Goal: Task Accomplishment & Management: Manage account settings

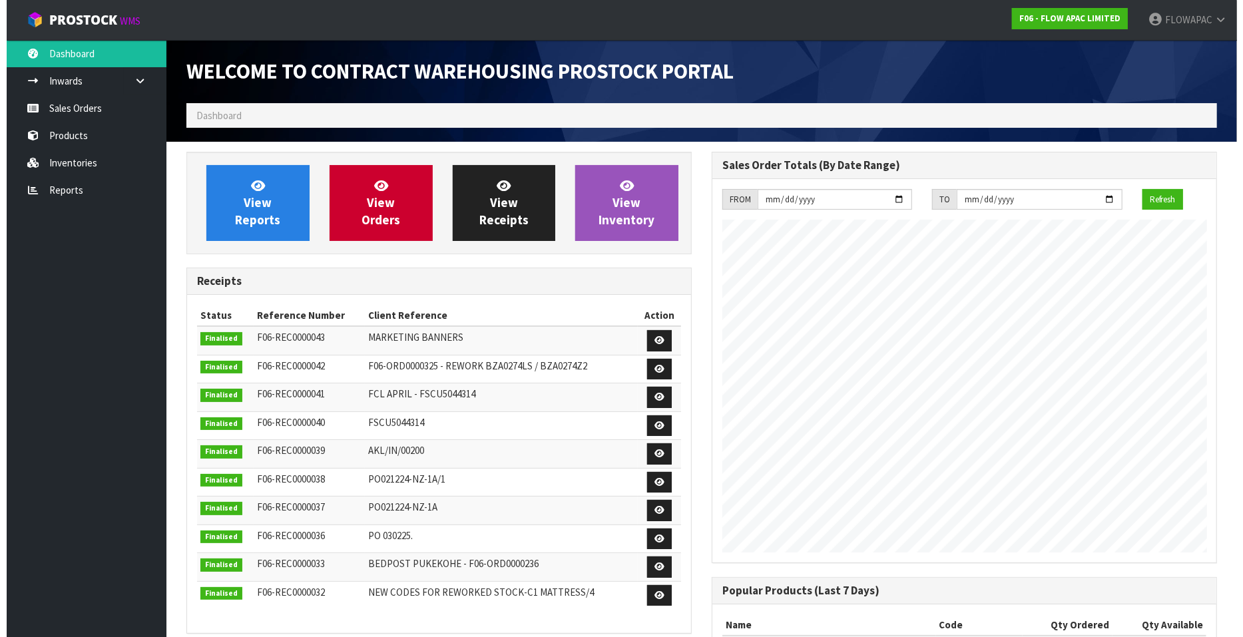
scroll to position [736, 525]
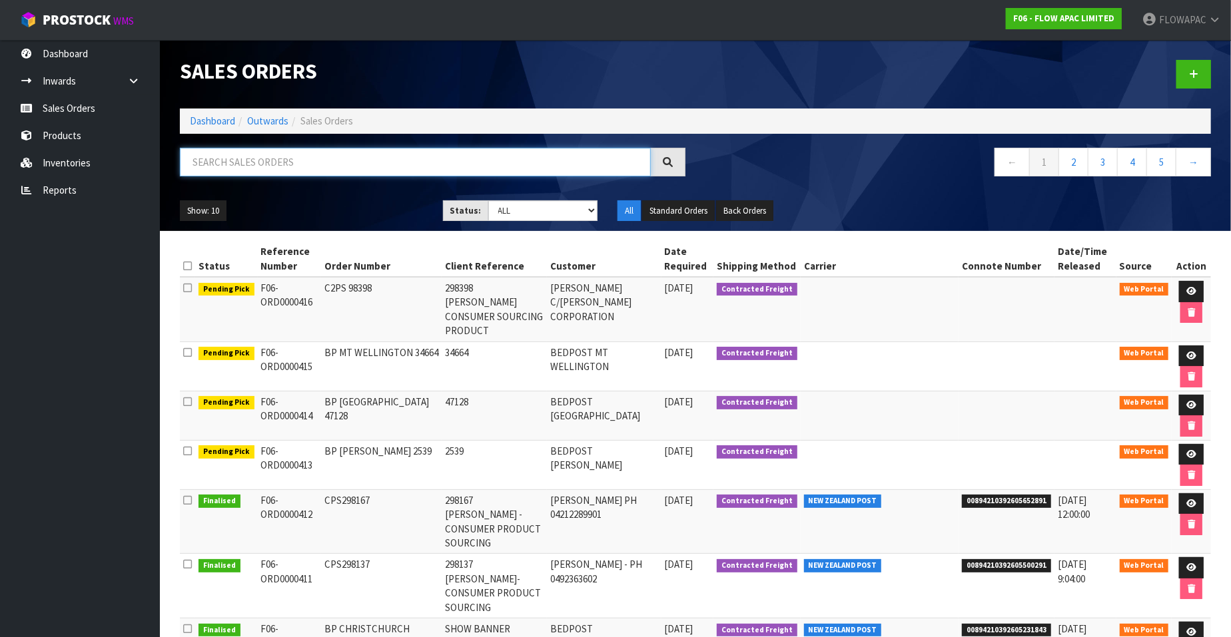
click at [444, 163] on input "text" at bounding box center [415, 162] width 471 height 29
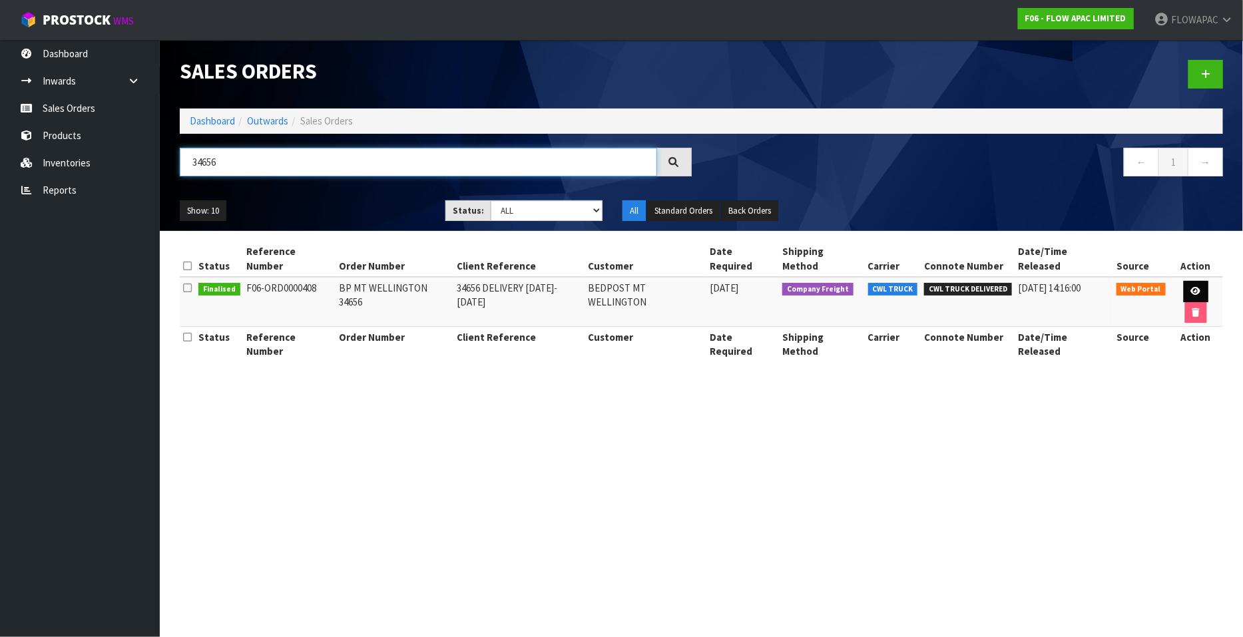
type input "34656"
click at [1192, 287] on icon at bounding box center [1197, 291] width 10 height 9
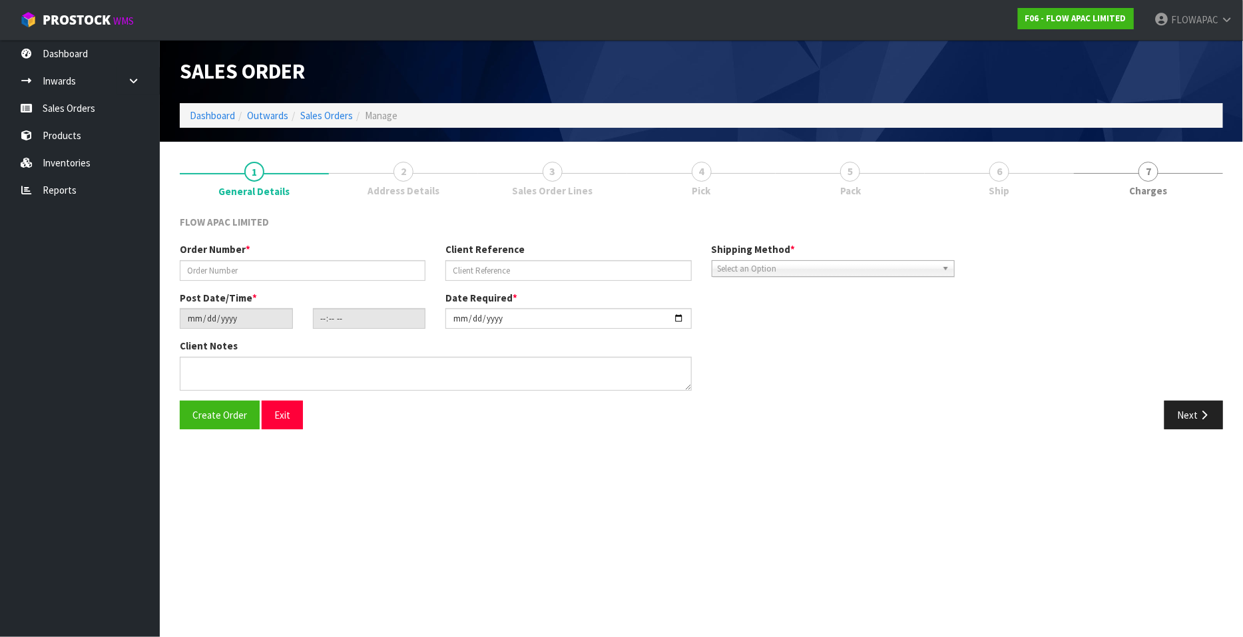
type input "BP MT WELLINGTON 34656"
type input "34656 DELIVERY [DATE]-[DATE]"
type input "[DATE]"
type input "03:43:00.000"
type input "[DATE]"
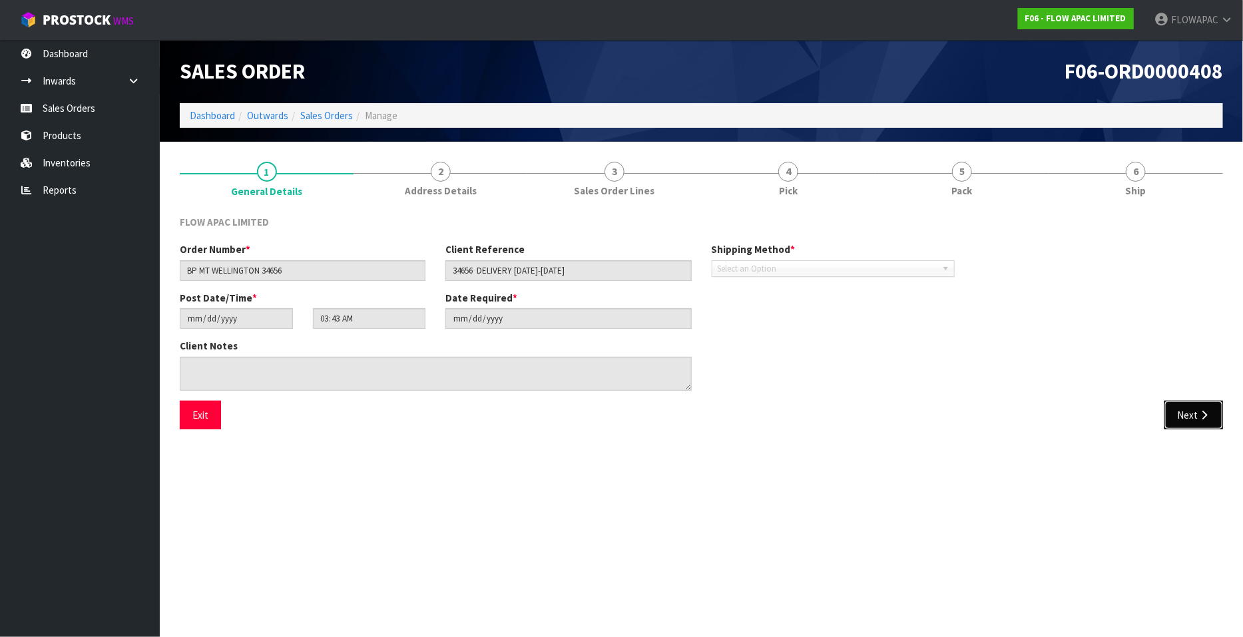
click at [1182, 414] on button "Next" at bounding box center [1194, 415] width 59 height 29
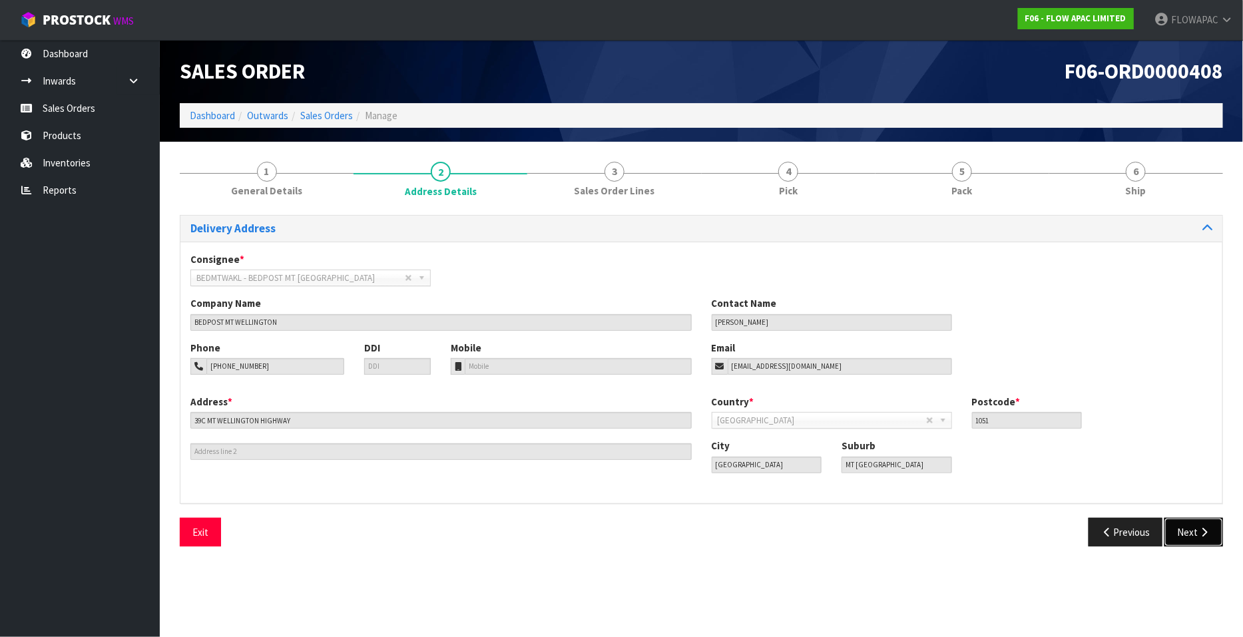
click at [1189, 537] on button "Next" at bounding box center [1194, 532] width 59 height 29
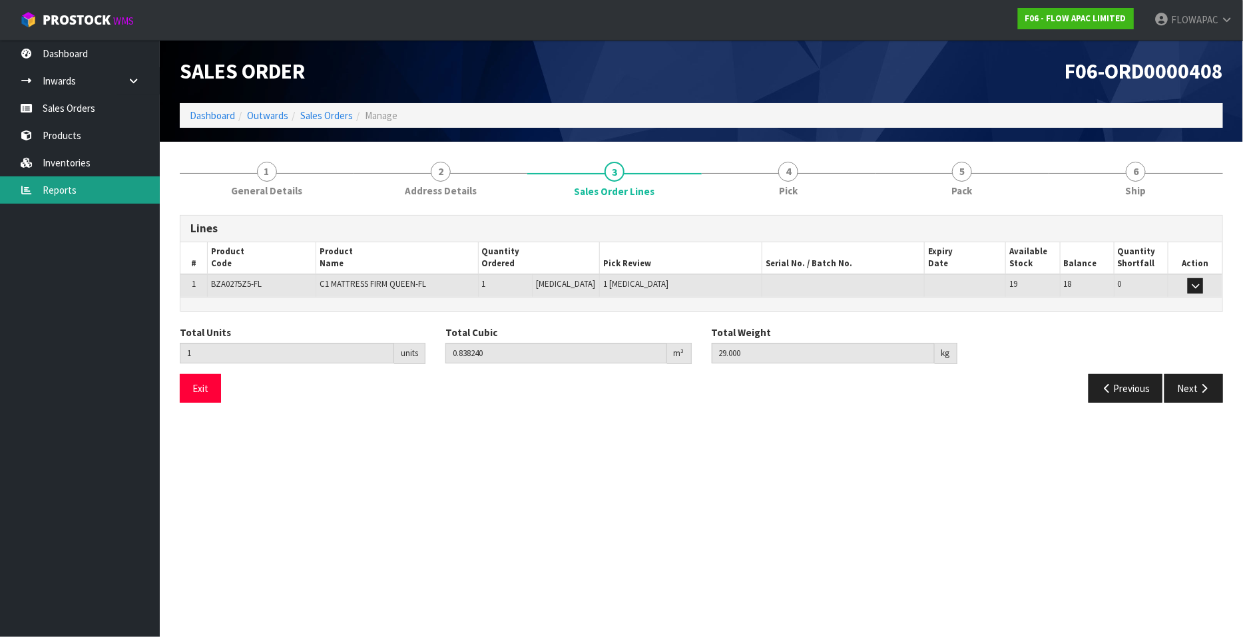
click at [63, 186] on link "Reports" at bounding box center [80, 189] width 160 height 27
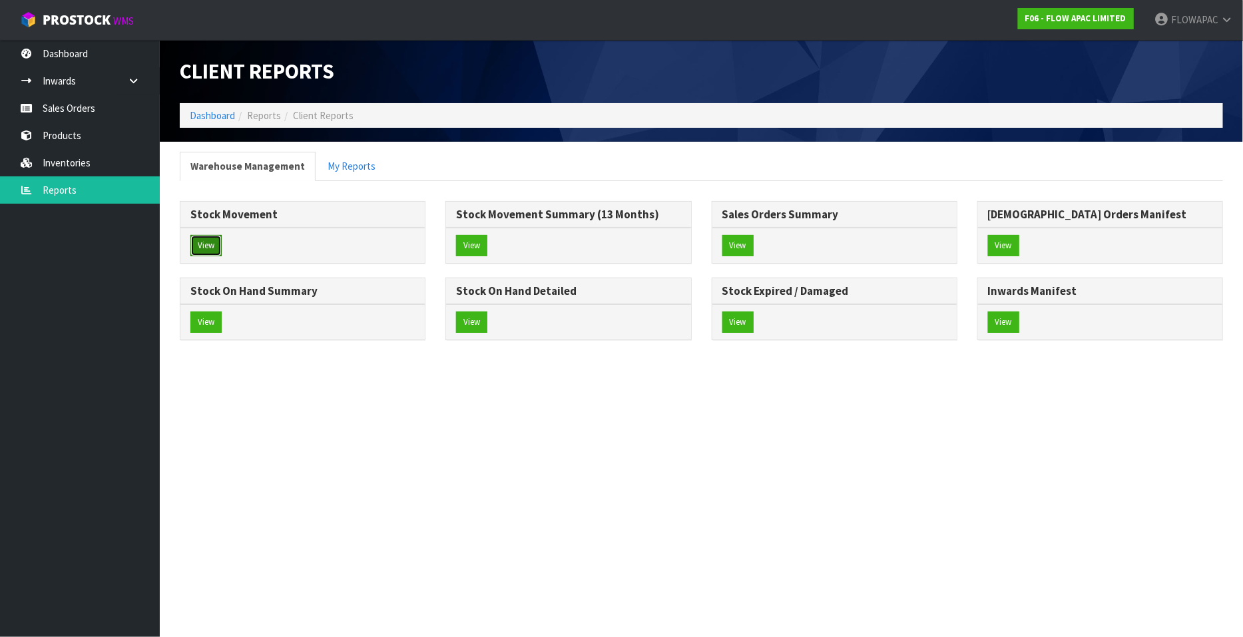
click at [211, 240] on button "View" at bounding box center [205, 245] width 31 height 21
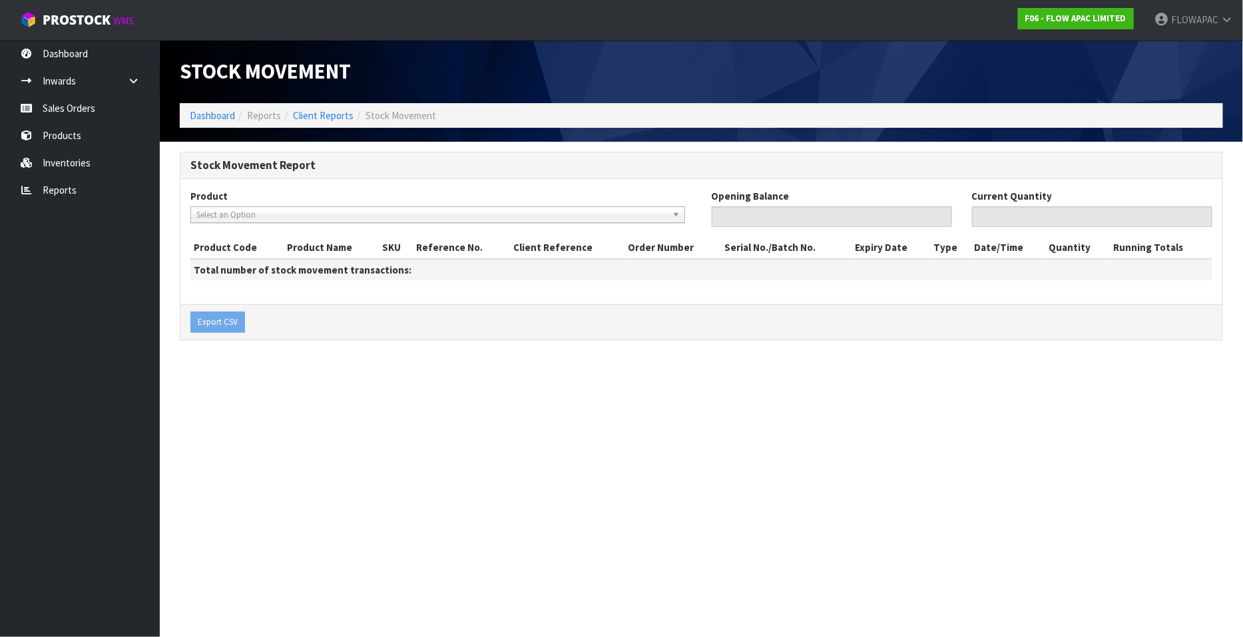
click at [216, 218] on span "Select an Option" at bounding box center [431, 215] width 471 height 16
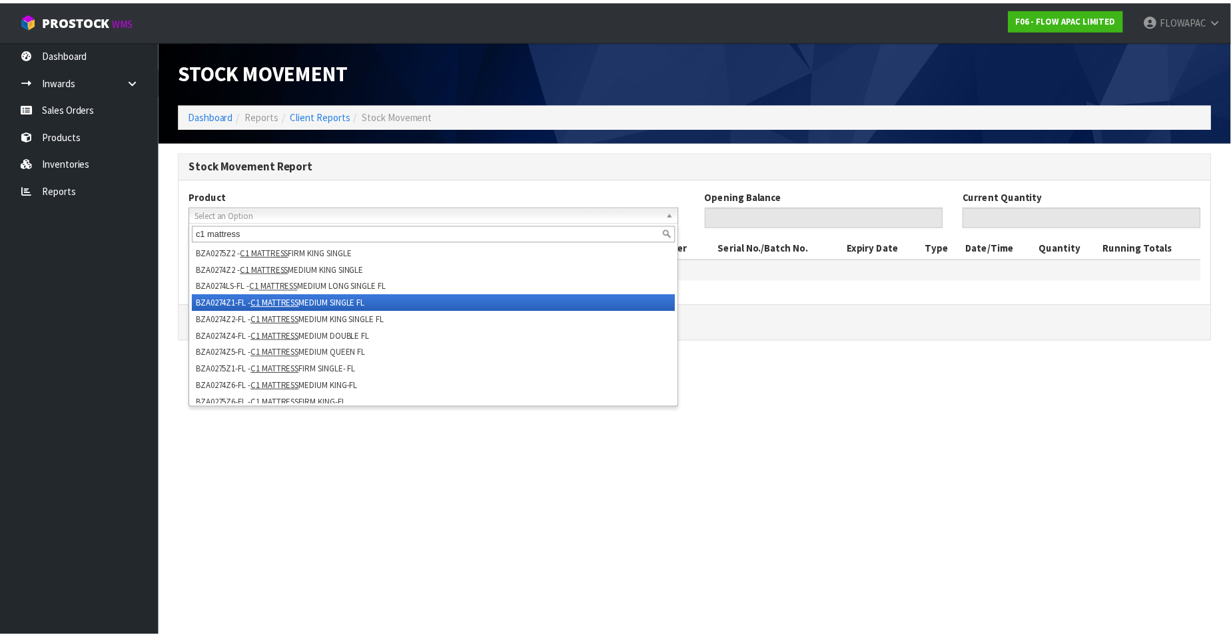
scroll to position [306, 0]
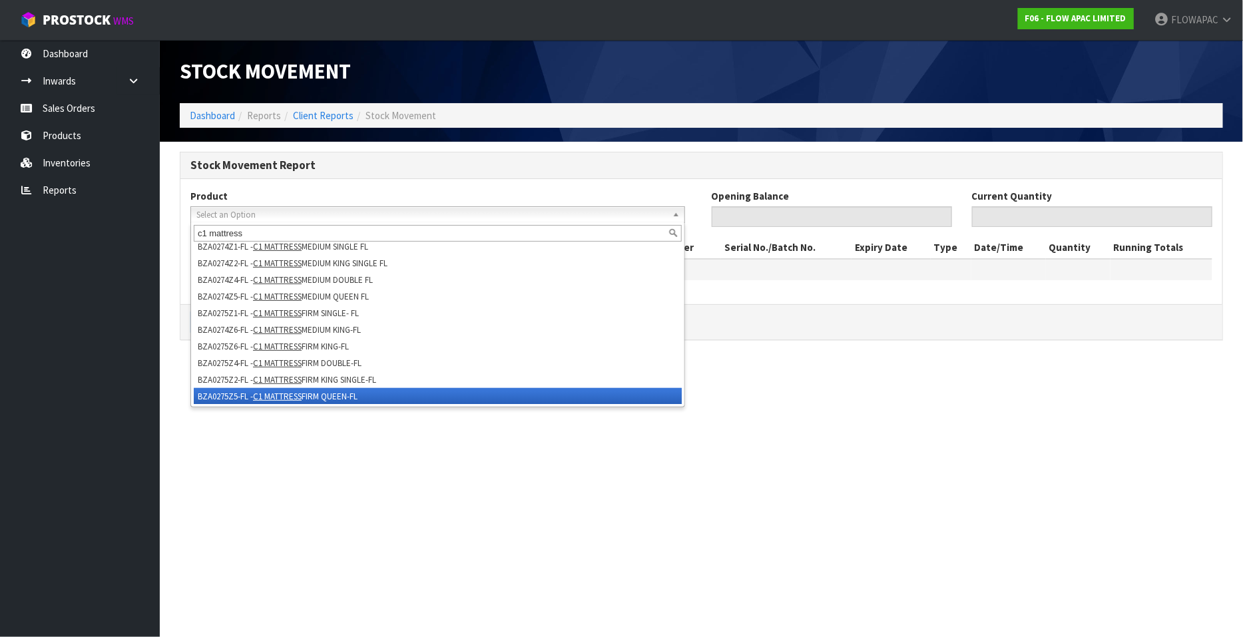
type input "c1 mattress"
click at [376, 394] on li "BZA0275Z5-FL - C1 MATTRESS FIRM QUEEN-FL" at bounding box center [438, 396] width 488 height 17
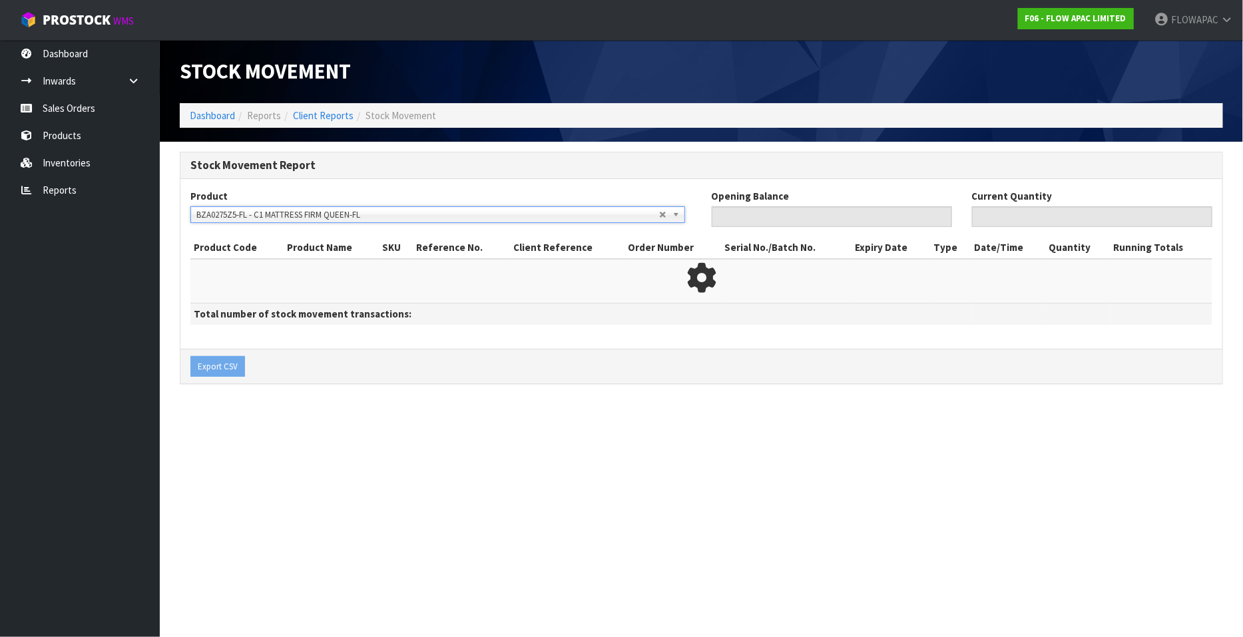
type input "0"
type input "18"
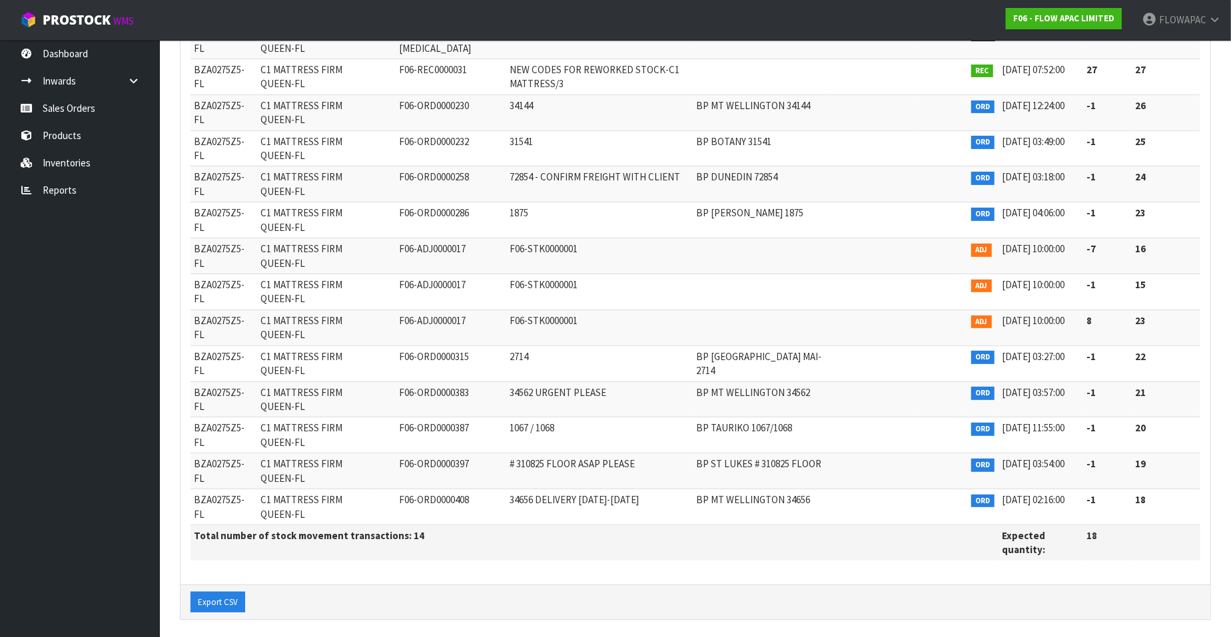
scroll to position [254, 0]
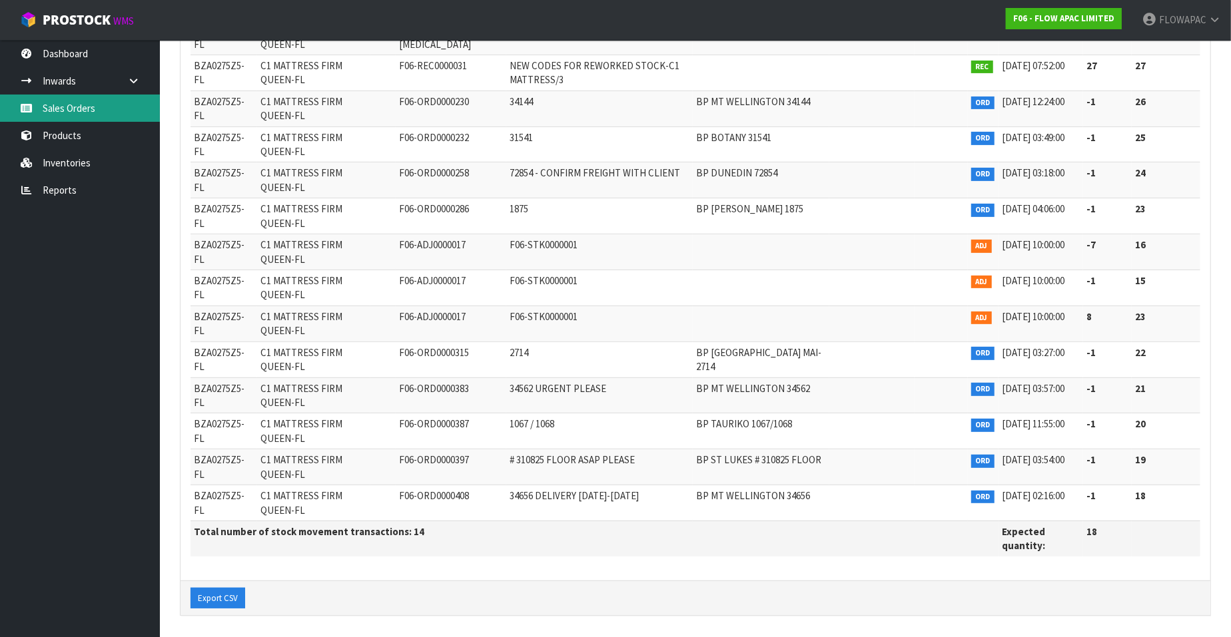
click at [72, 109] on link "Sales Orders" at bounding box center [80, 108] width 160 height 27
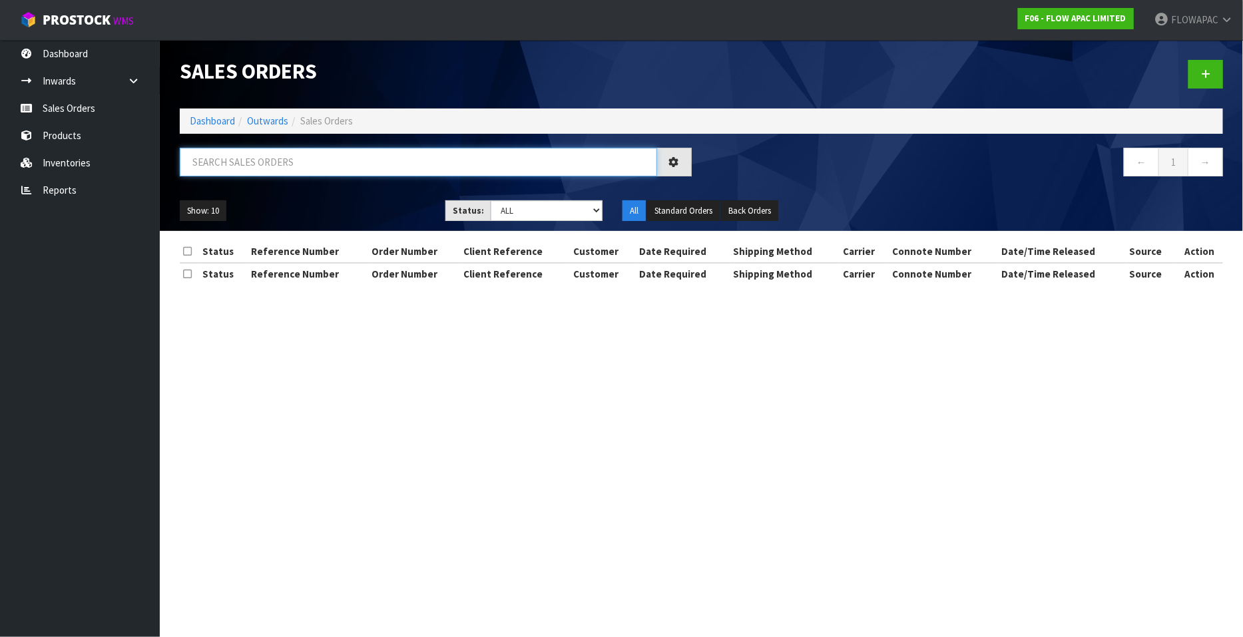
click at [435, 162] on input "text" at bounding box center [419, 162] width 478 height 29
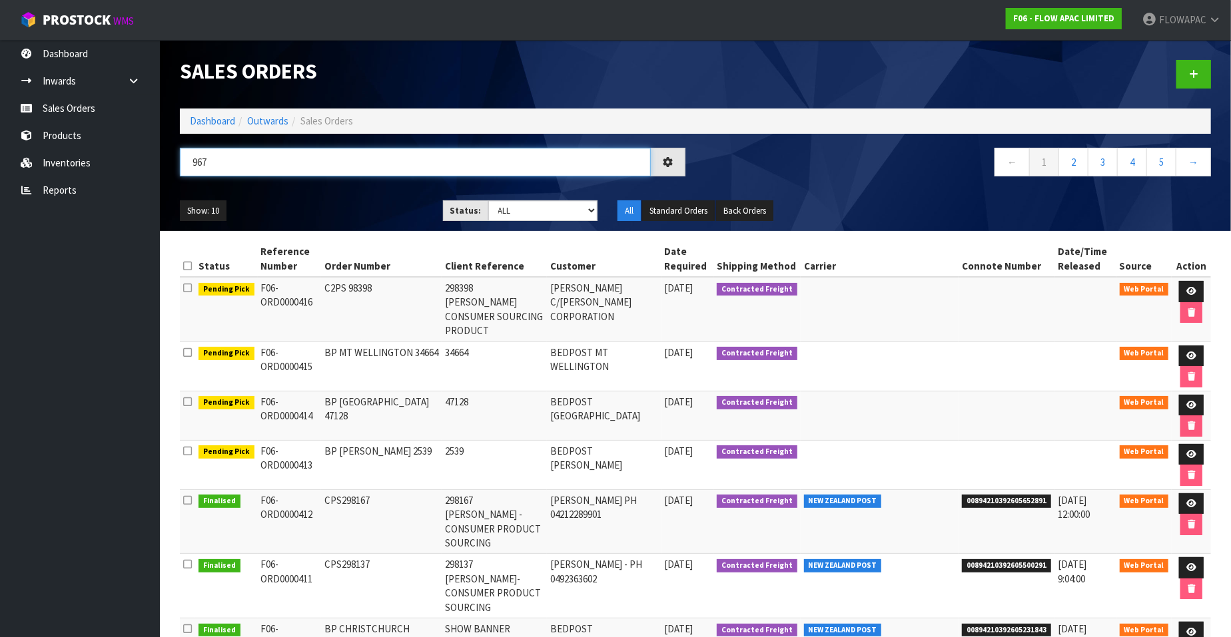
type input "967"
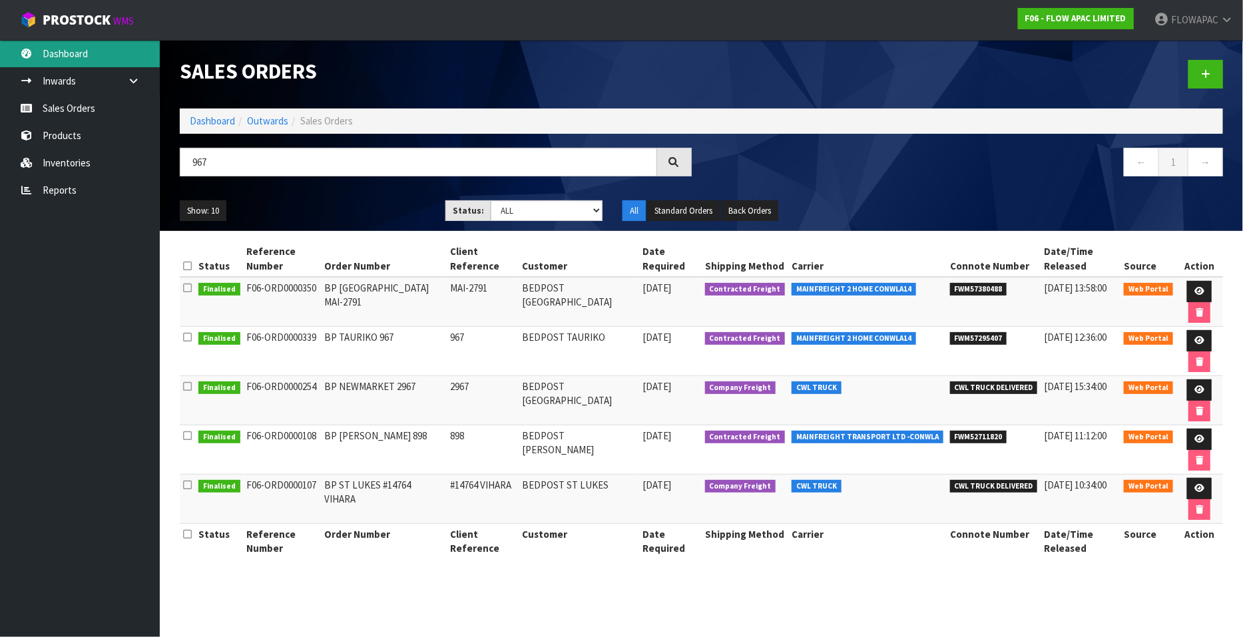
click at [61, 56] on link "Dashboard" at bounding box center [80, 53] width 160 height 27
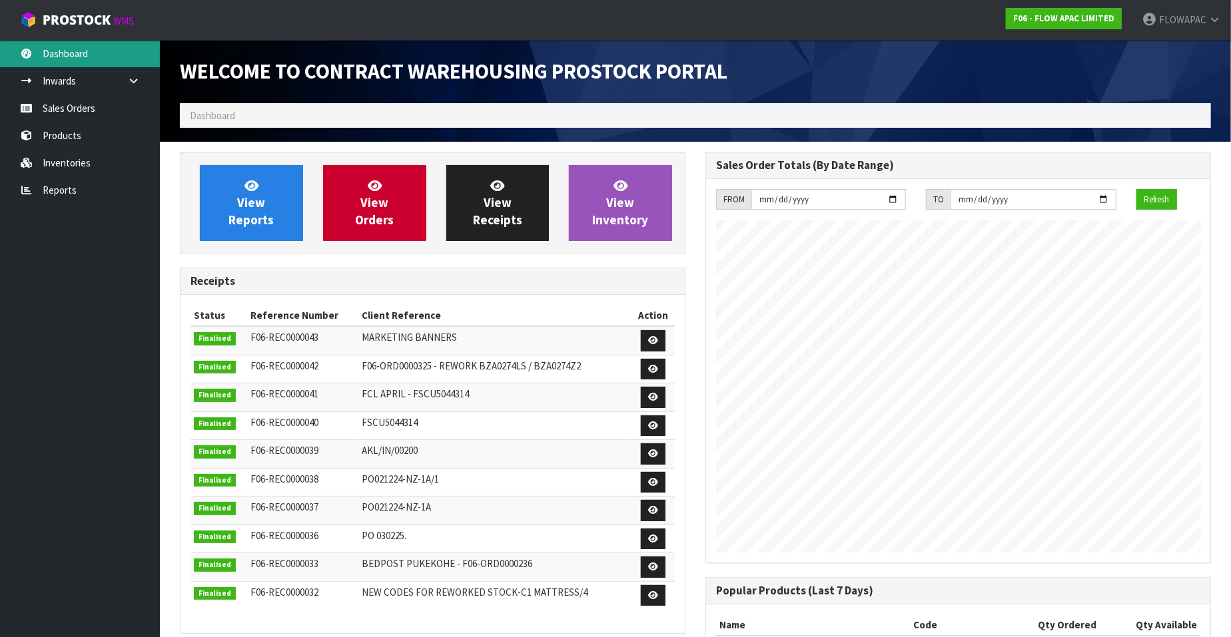
scroll to position [736, 525]
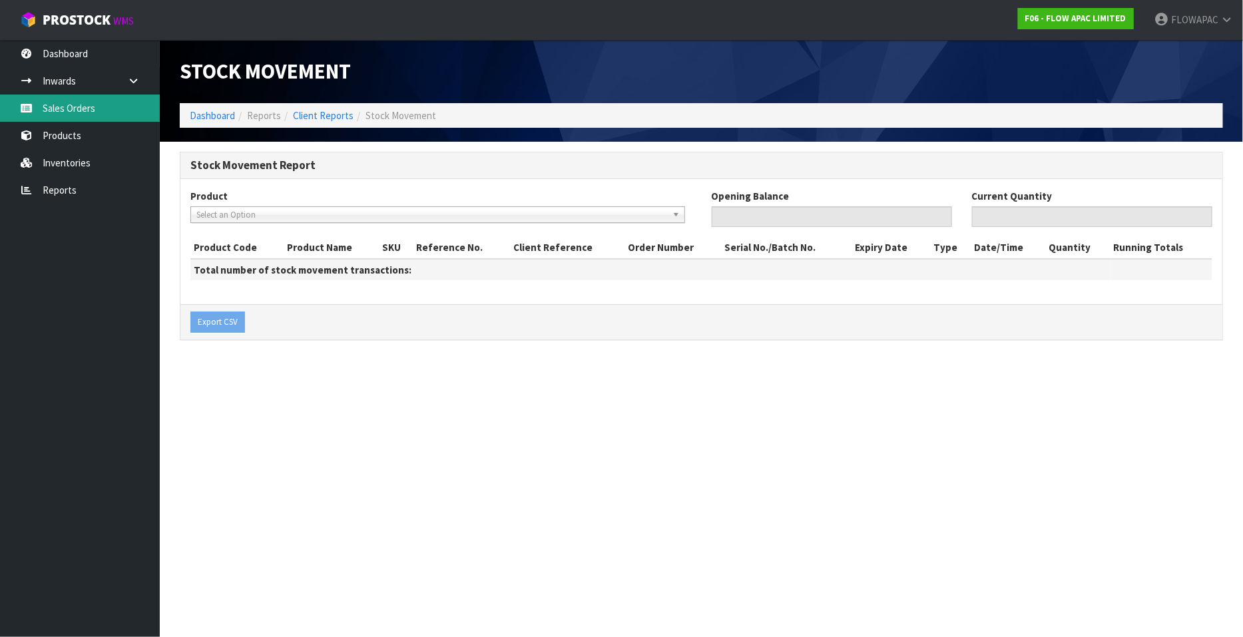
click at [76, 111] on link "Sales Orders" at bounding box center [80, 108] width 160 height 27
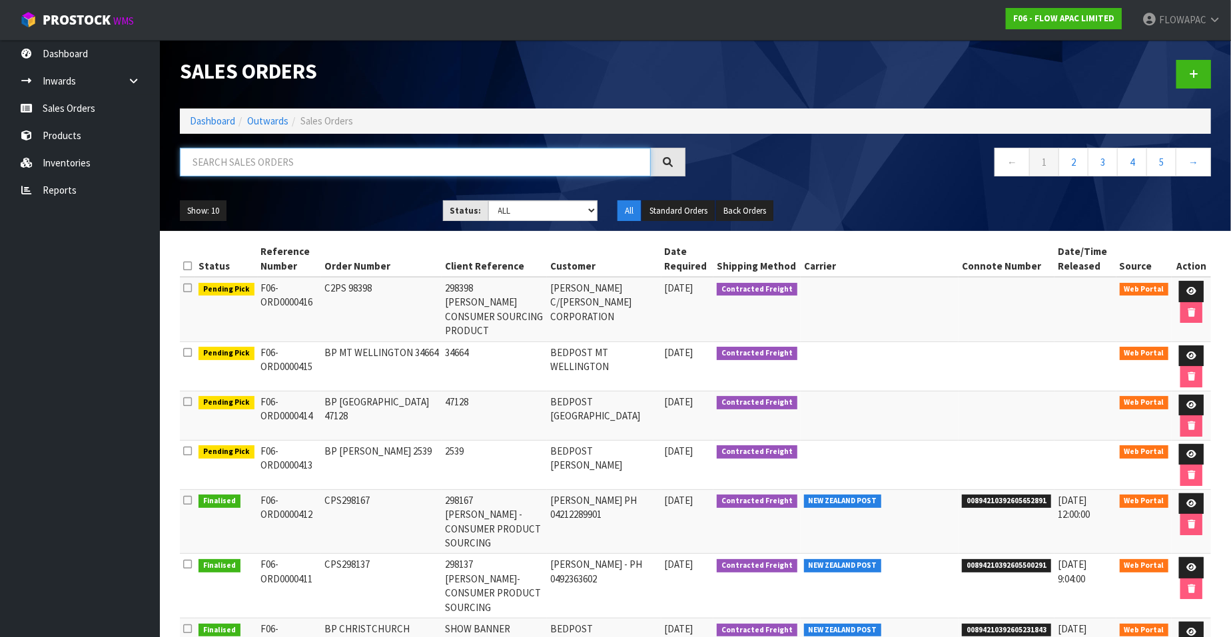
click at [302, 161] on input "text" at bounding box center [415, 162] width 471 height 29
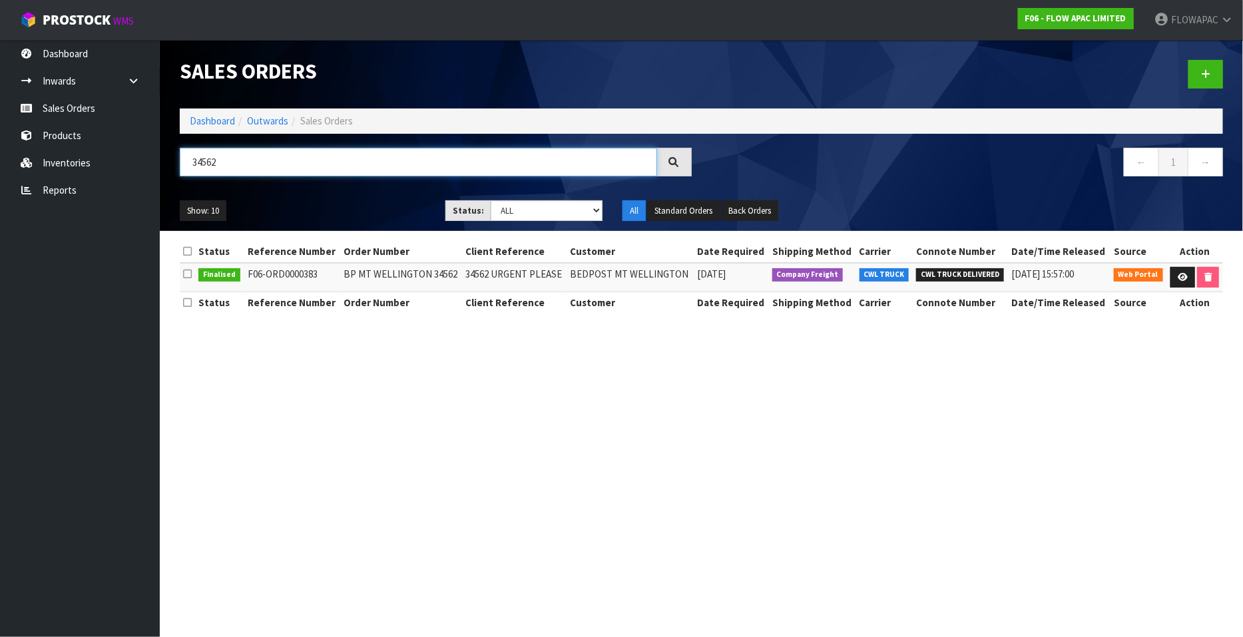
drag, startPoint x: 253, startPoint y: 160, endPoint x: 160, endPoint y: 164, distance: 93.3
click at [160, 164] on header "Sales Orders Dashboard Outwards Sales Orders 34562 ← 1 → Show: 10 5 10 25 50 St…" at bounding box center [702, 135] width 1084 height 191
type input "15906"
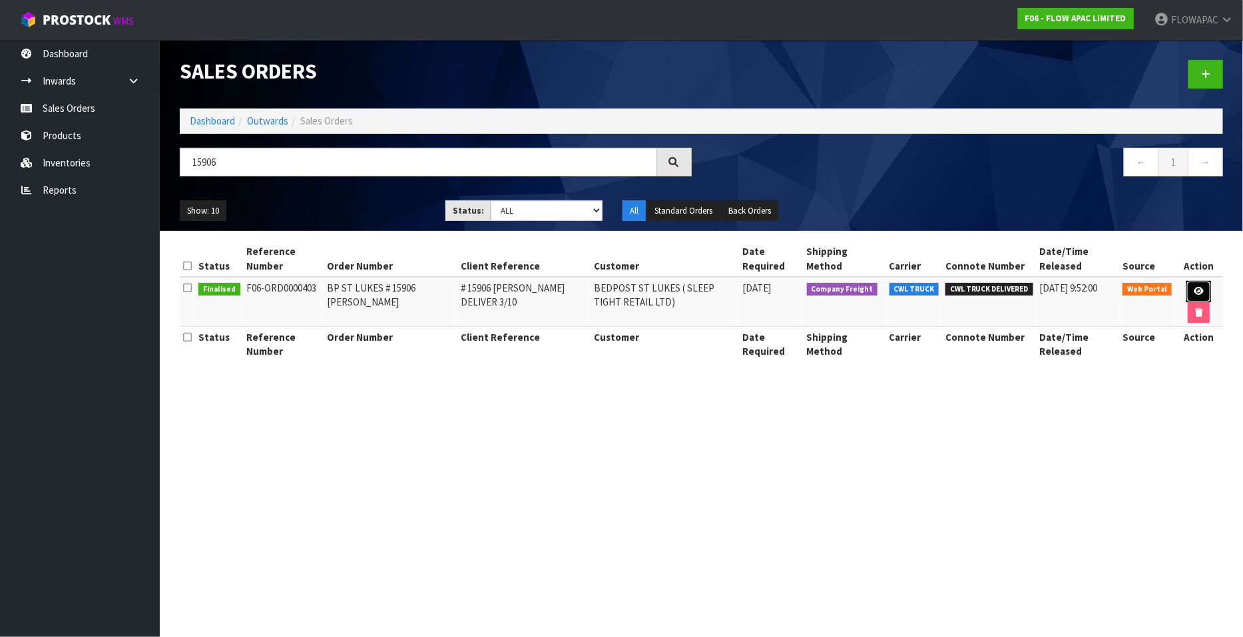
click at [1196, 291] on icon at bounding box center [1199, 291] width 10 height 9
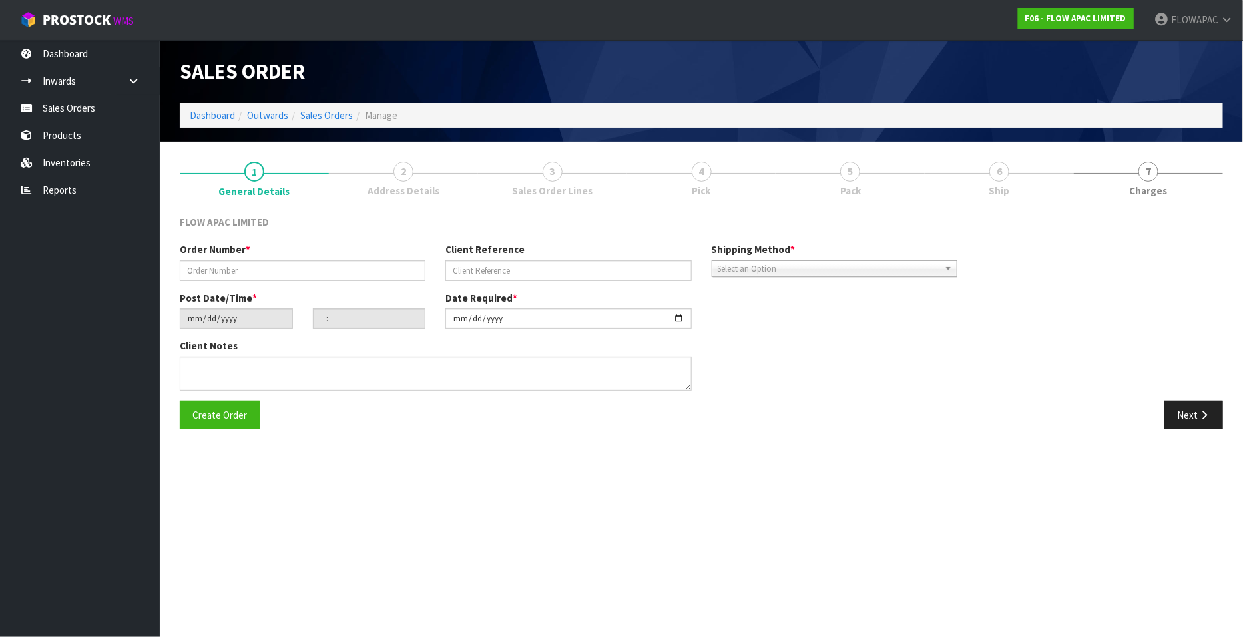
type input "BP ST LUKES # 15906 [PERSON_NAME]"
type input "# 15906 [PERSON_NAME] DELIVER 3/10"
type input "2025-09-22"
type input "15:01:00.000"
type input "[DATE]"
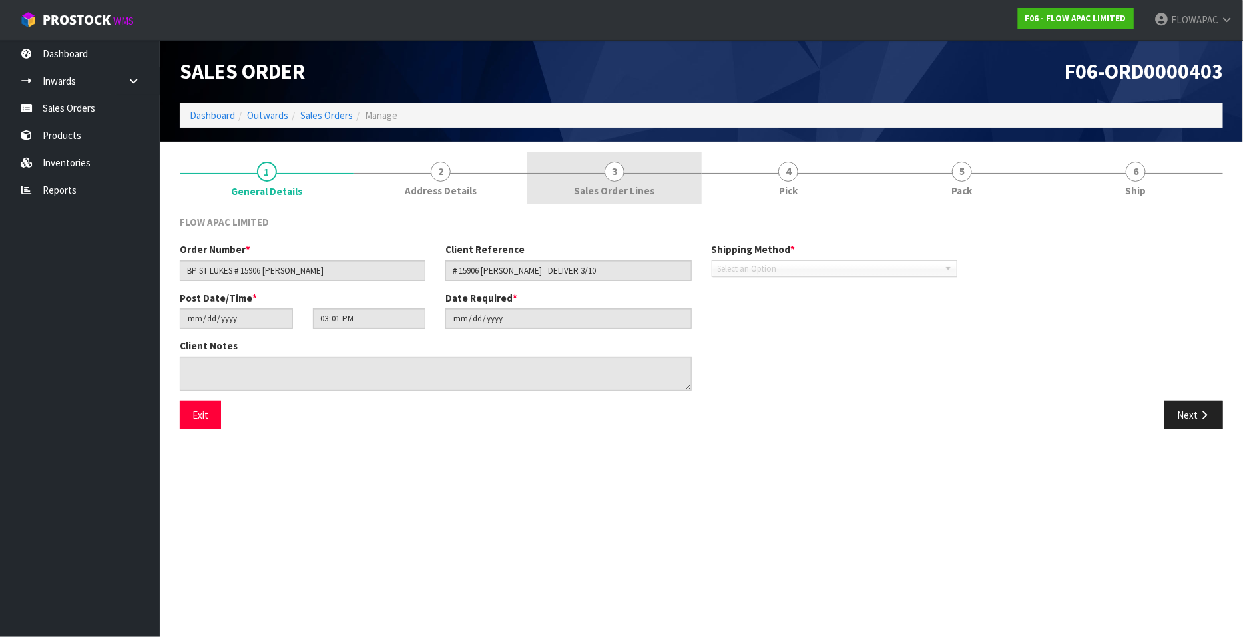
click at [610, 171] on span "3" at bounding box center [615, 172] width 20 height 20
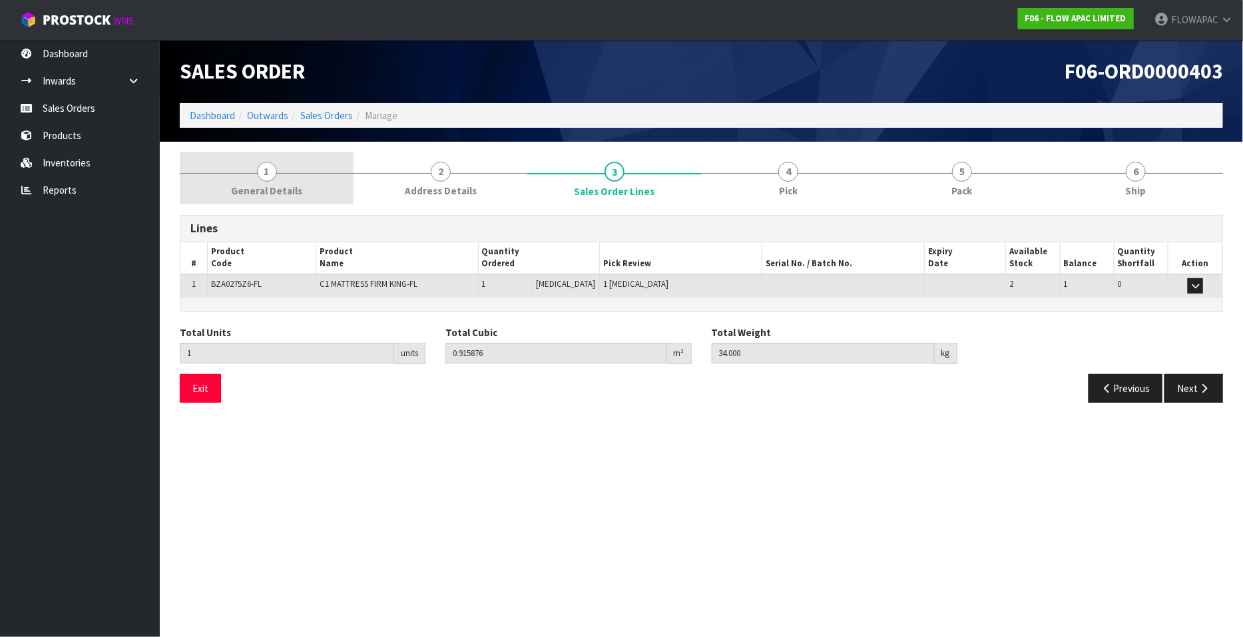
click at [269, 175] on span "1" at bounding box center [267, 172] width 20 height 20
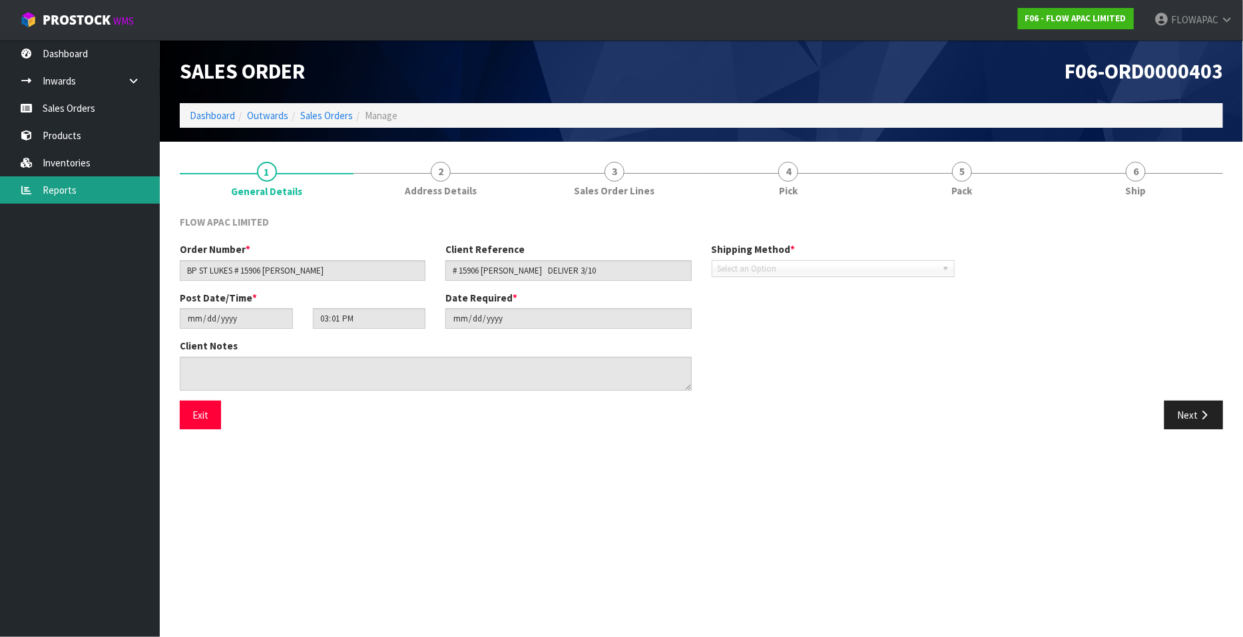
click at [93, 196] on link "Reports" at bounding box center [80, 189] width 160 height 27
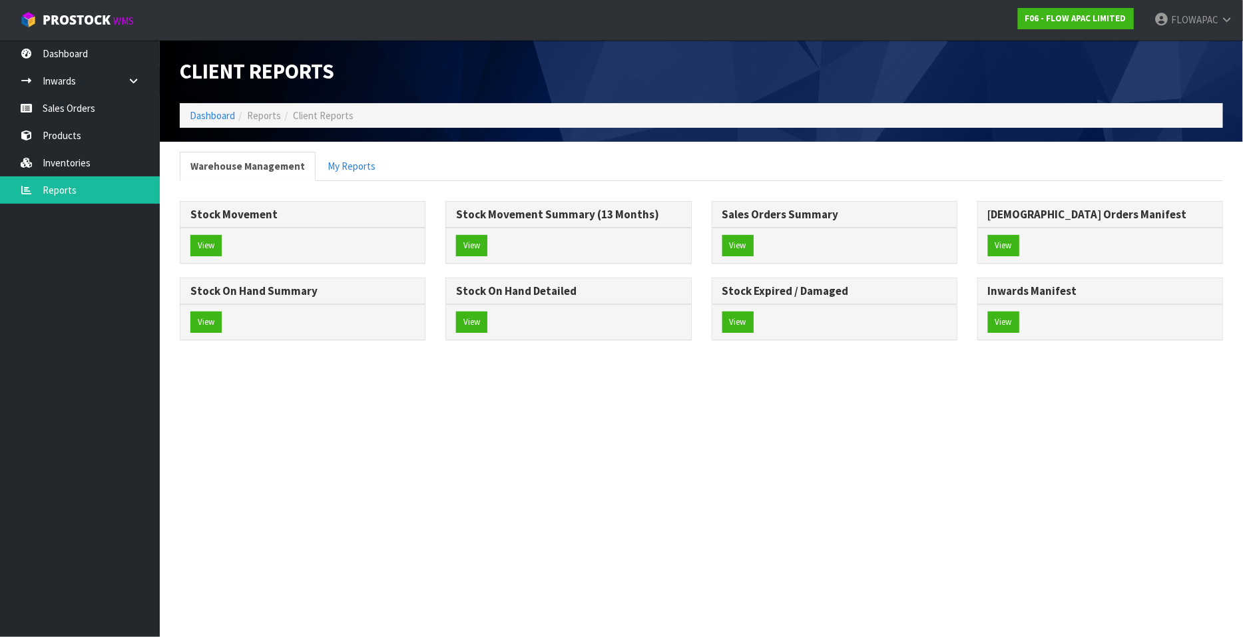
click at [235, 223] on div "Stock Movement" at bounding box center [302, 215] width 244 height 27
click at [217, 244] on button "View" at bounding box center [205, 245] width 31 height 21
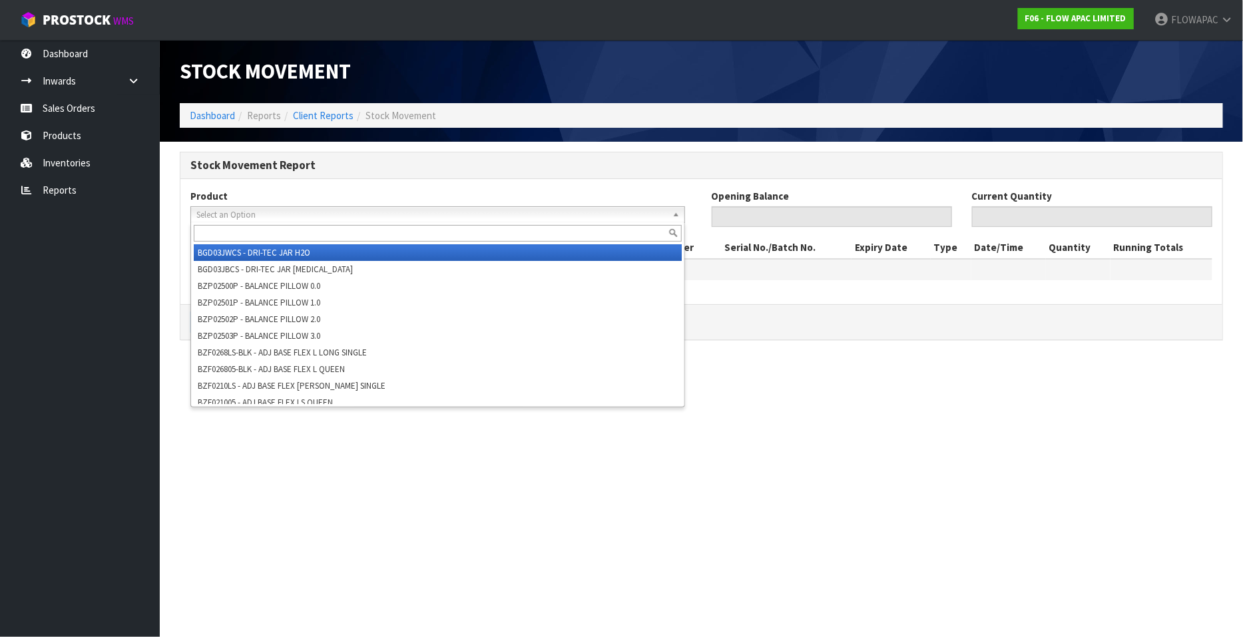
click at [227, 211] on span "Select an Option" at bounding box center [431, 215] width 471 height 16
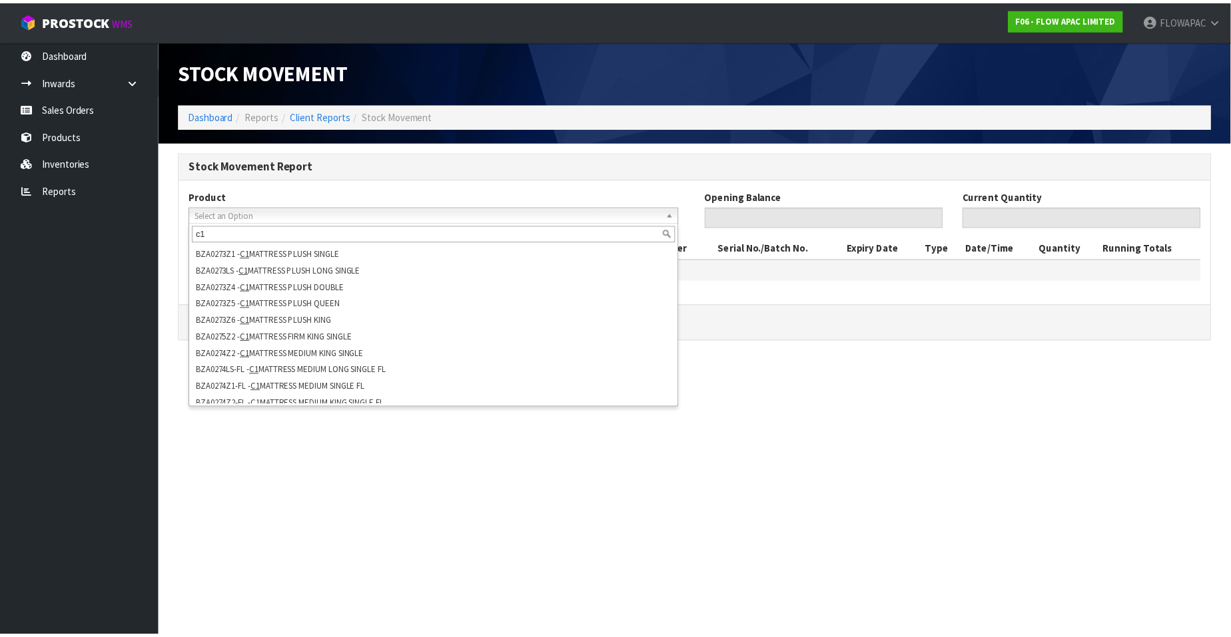
scroll to position [306, 0]
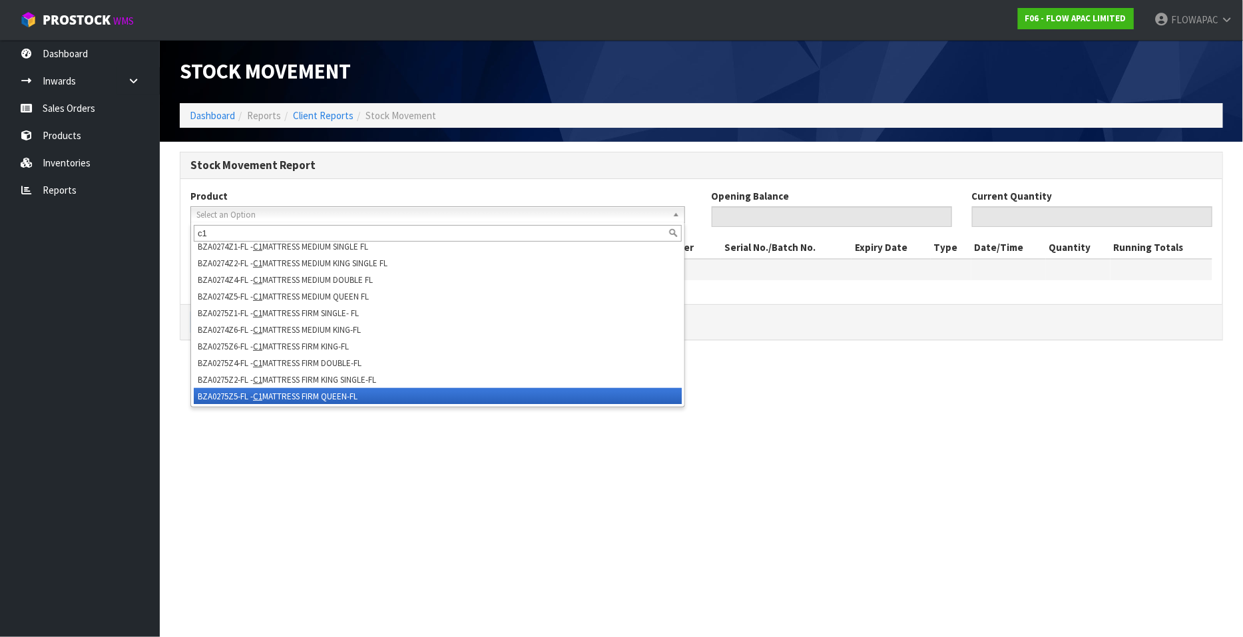
type input "c1"
click at [370, 398] on li "BZA0275Z5-FL - C1 MATTRESS FIRM QUEEN-FL" at bounding box center [438, 396] width 488 height 17
type input "0"
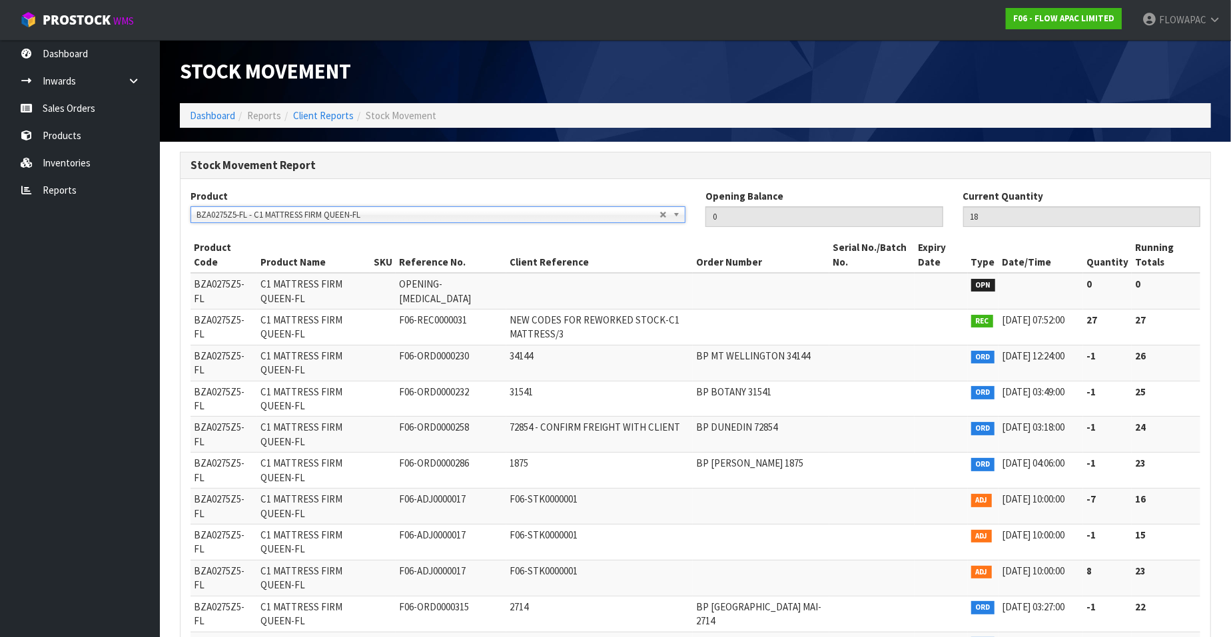
scroll to position [2904, 0]
click at [320, 212] on span "BZA0275Z5-FL - C1 MATTRESS FIRM QUEEN-FL" at bounding box center [427, 215] width 463 height 16
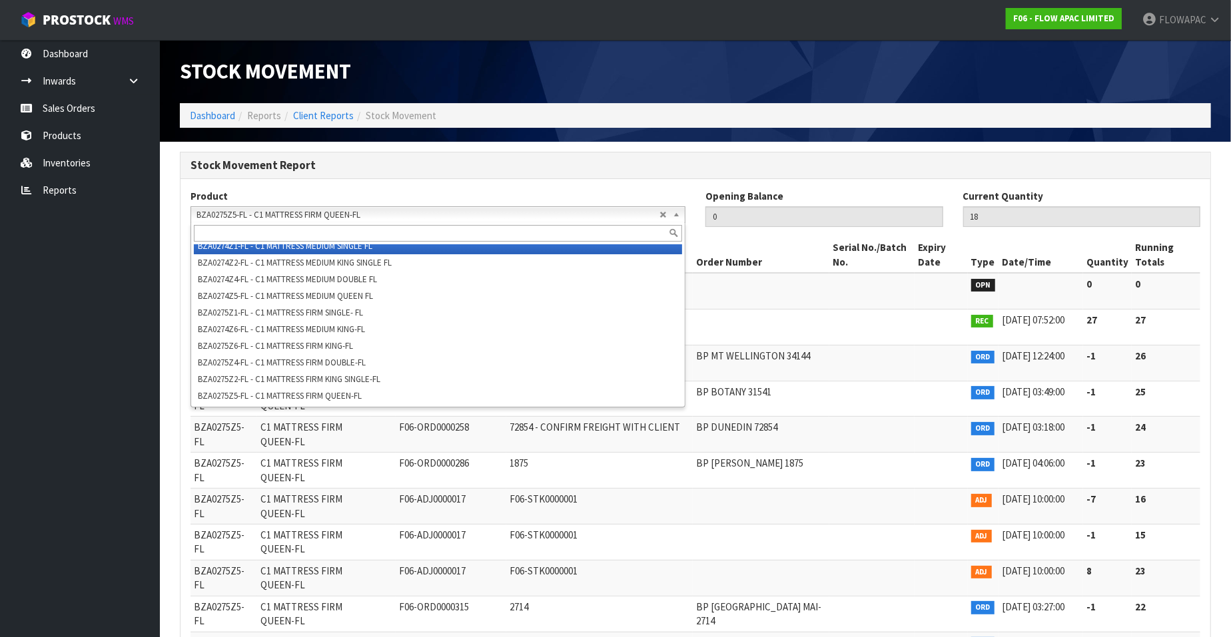
scroll to position [2897, 0]
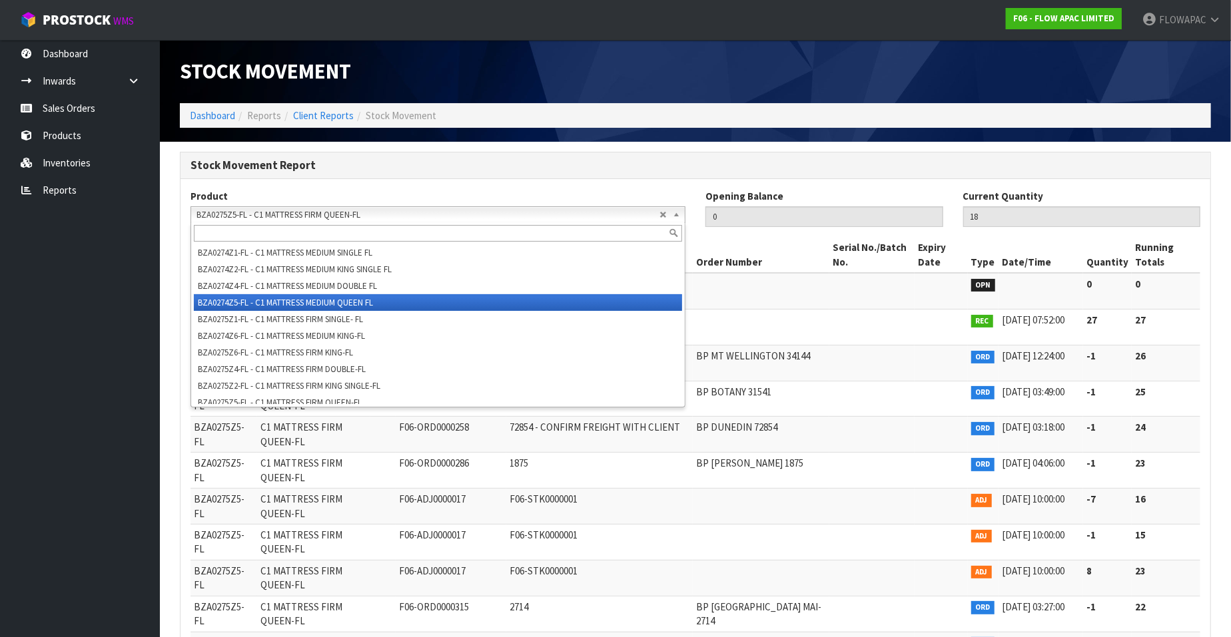
click at [380, 305] on li "BZA0274Z5-FL - C1 MATTRESS MEDIUM QUEEN FL" at bounding box center [438, 302] width 488 height 17
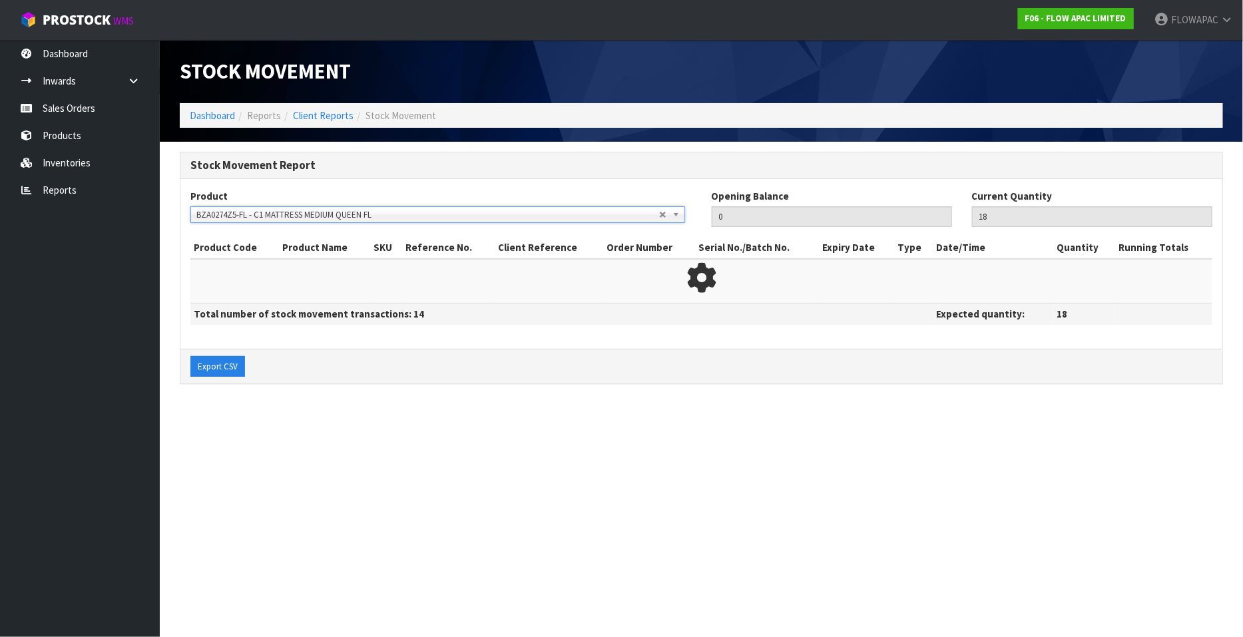
type input "35"
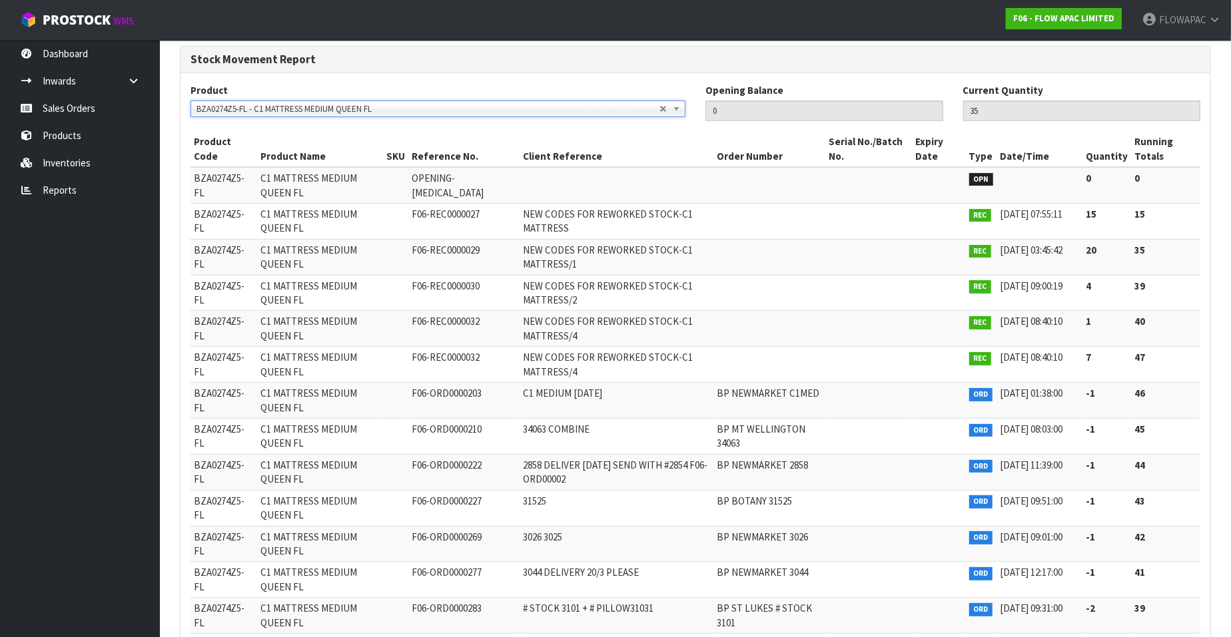
scroll to position [0, 0]
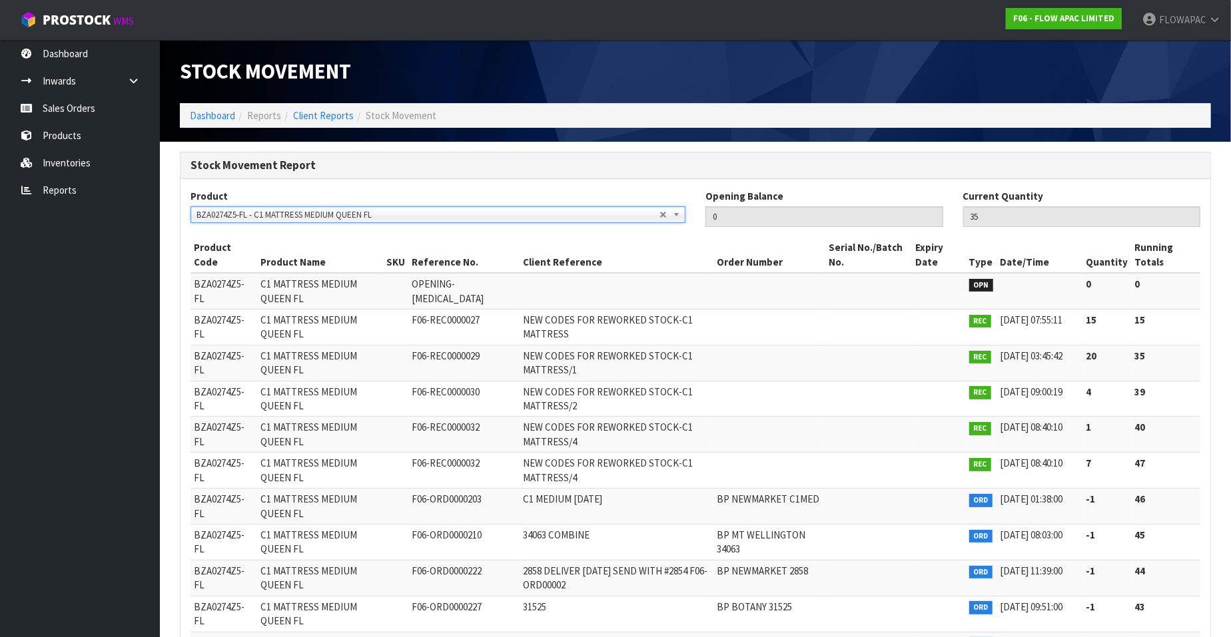
click at [293, 214] on span "BZA0274Z5-FL - C1 MATTRESS MEDIUM QUEEN FL" at bounding box center [427, 215] width 463 height 16
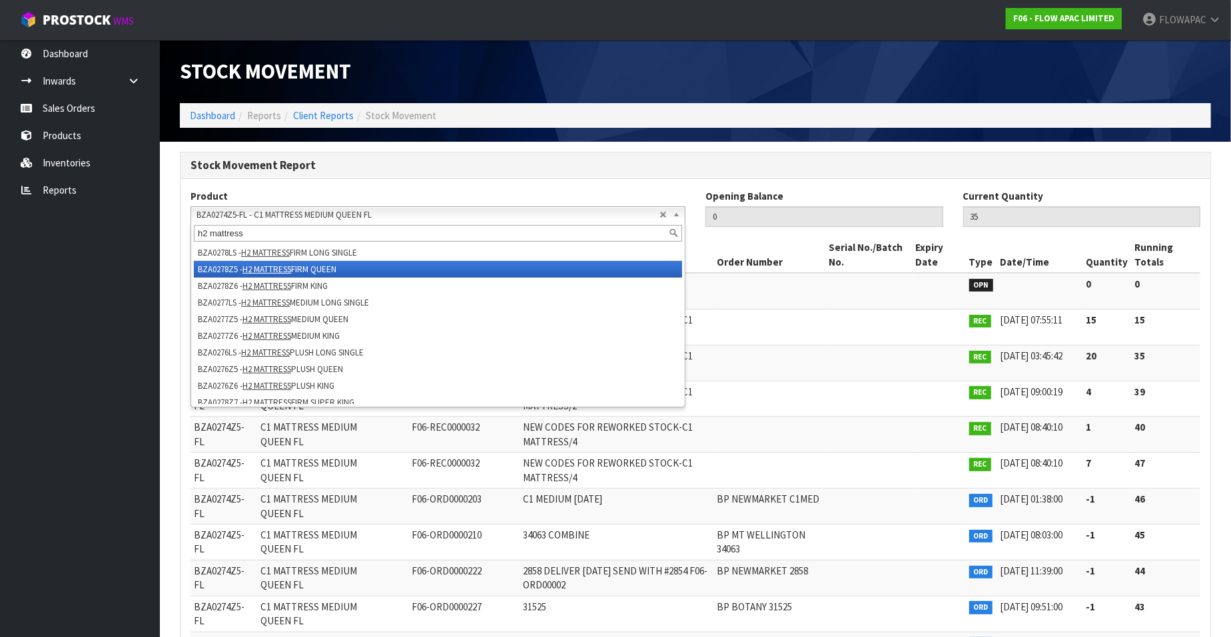
type input "h2 mattress"
click at [343, 266] on li "BZA0278Z5 - H2 MATTRESS FIRM QUEEN" at bounding box center [438, 269] width 488 height 17
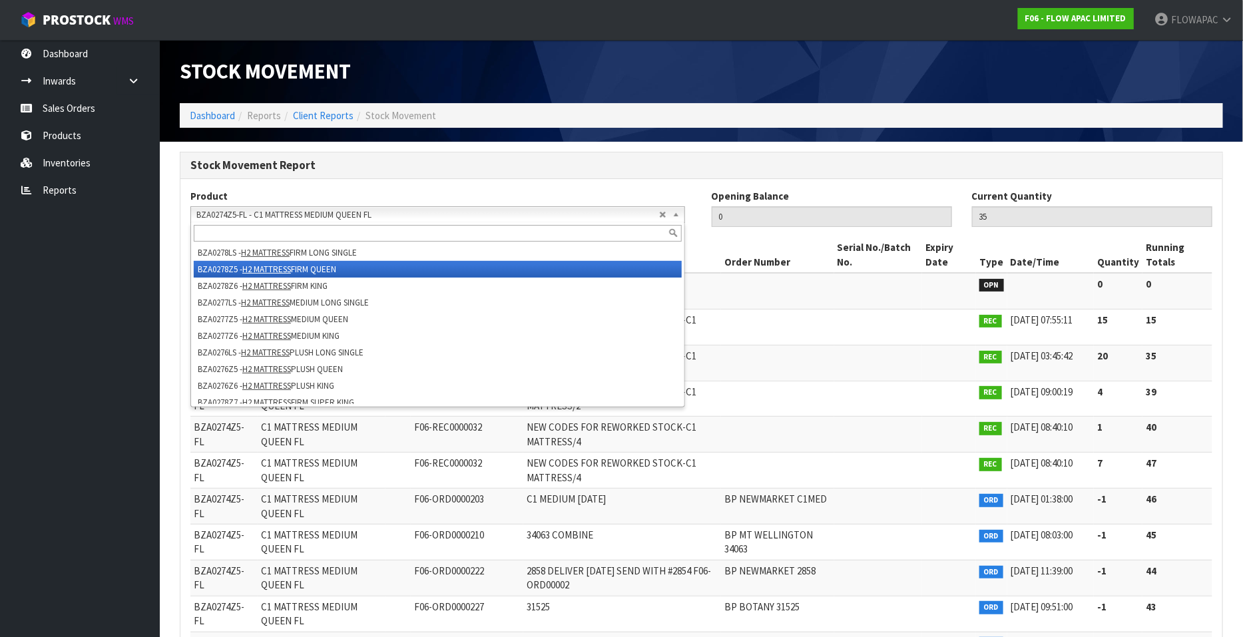
type input "12"
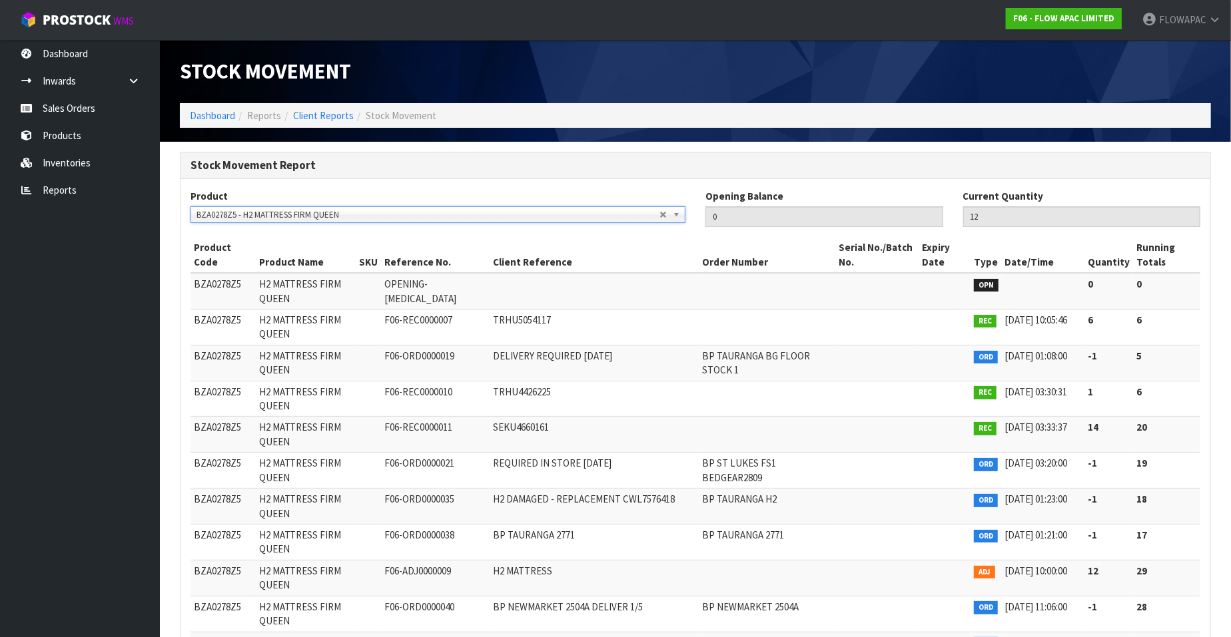
scroll to position [73, 0]
click at [292, 211] on span "BZA0278Z5 - H2 MATTRESS FIRM QUEEN" at bounding box center [427, 215] width 463 height 16
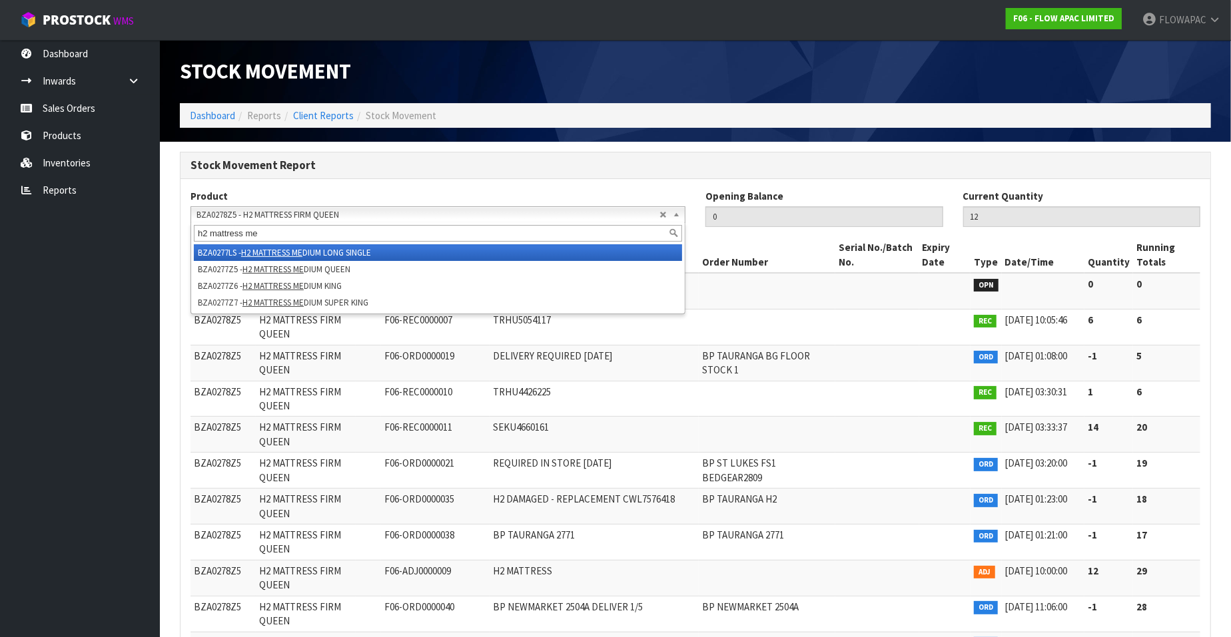
scroll to position [0, 0]
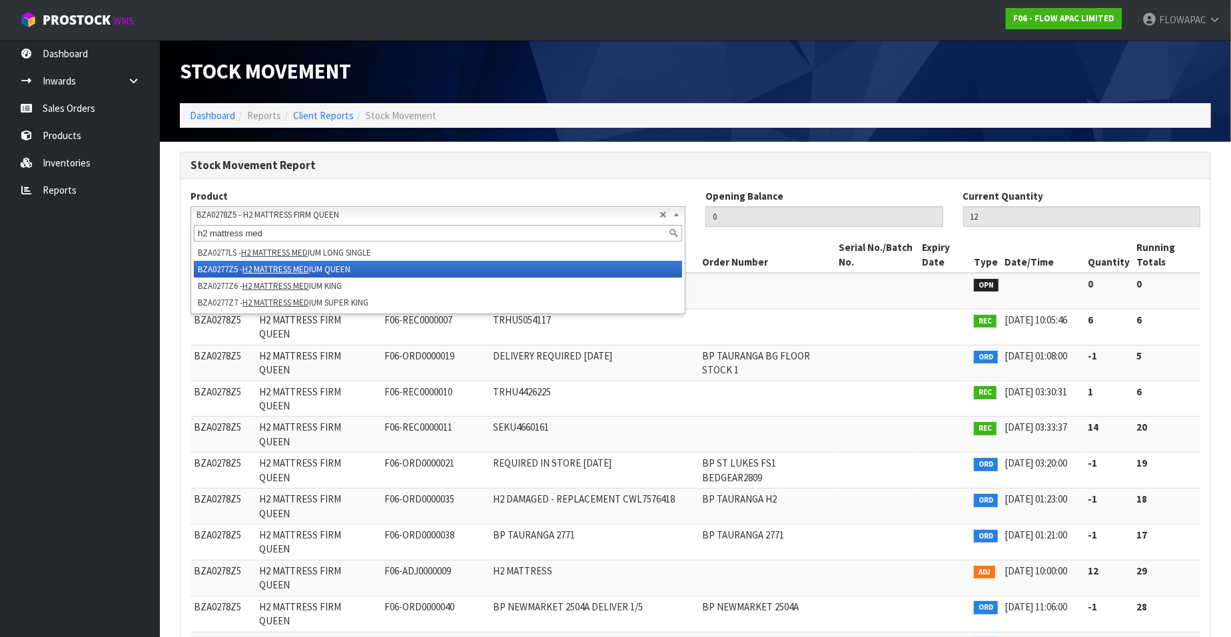
type input "h2 mattress med"
click at [340, 271] on li "BZA0277Z5 - H2 MATTRESS MED IUM QUEEN" at bounding box center [438, 269] width 488 height 17
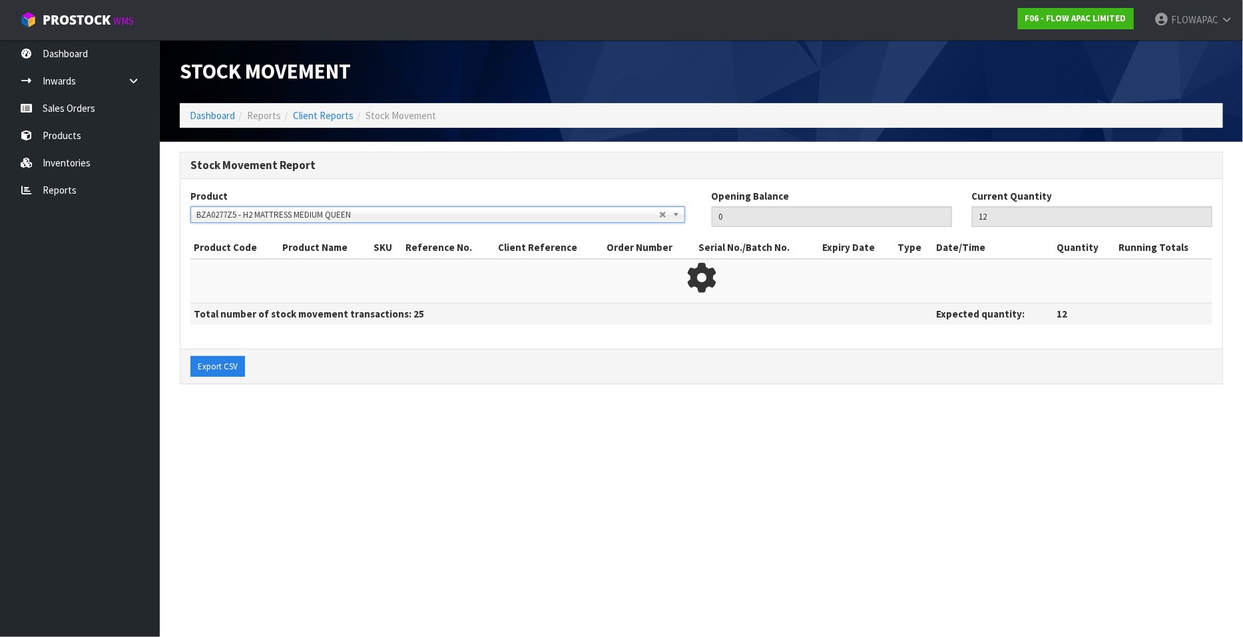
type input "31"
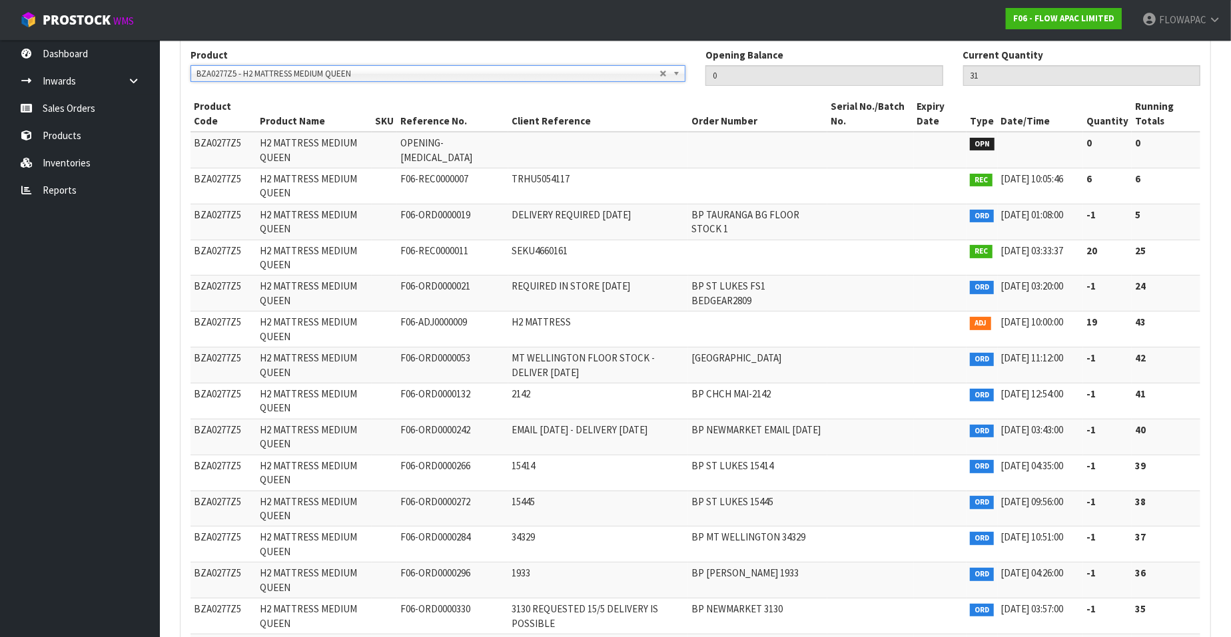
scroll to position [398, 0]
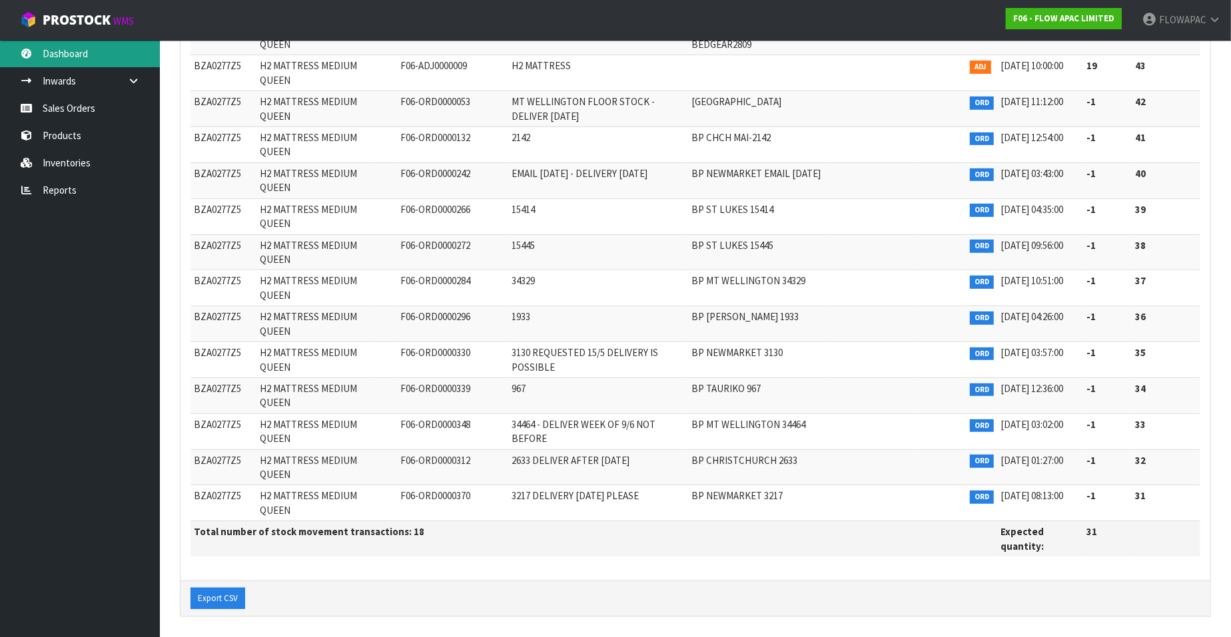
click at [77, 51] on link "Dashboard" at bounding box center [80, 53] width 160 height 27
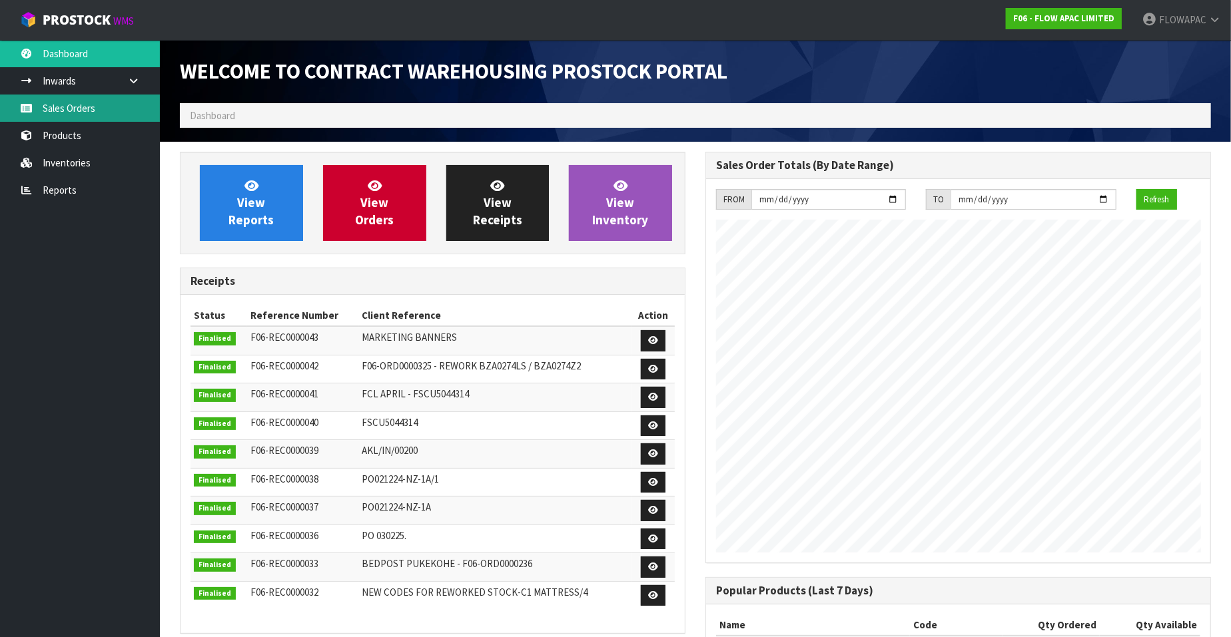
click at [94, 101] on link "Sales Orders" at bounding box center [80, 108] width 160 height 27
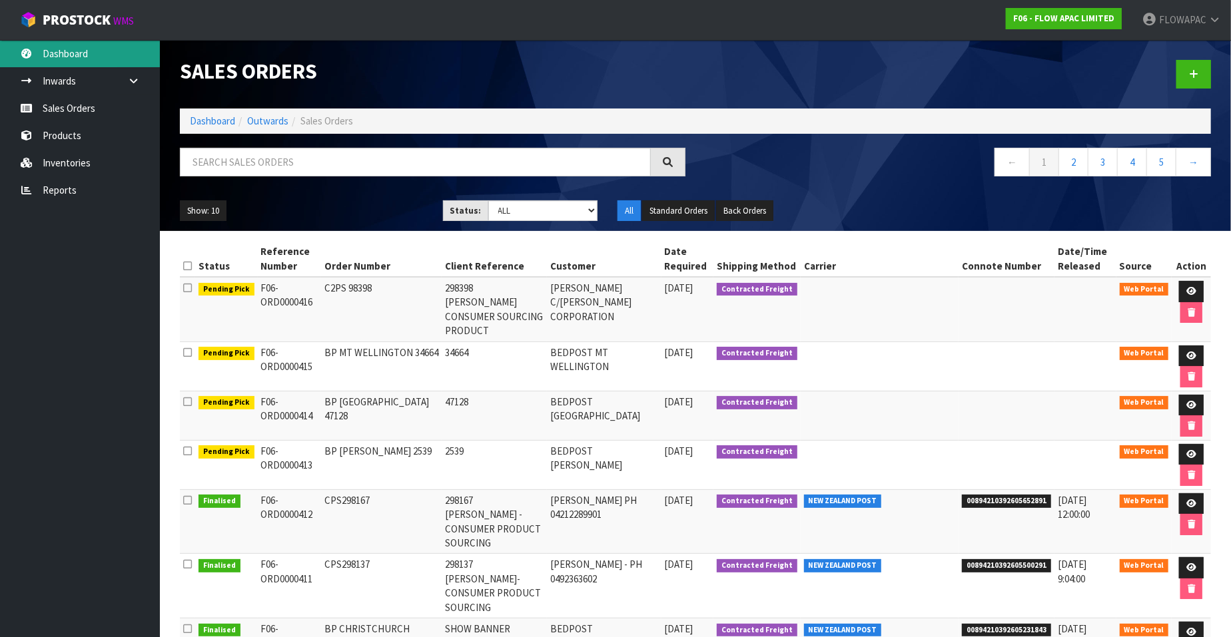
click at [80, 53] on link "Dashboard" at bounding box center [80, 53] width 160 height 27
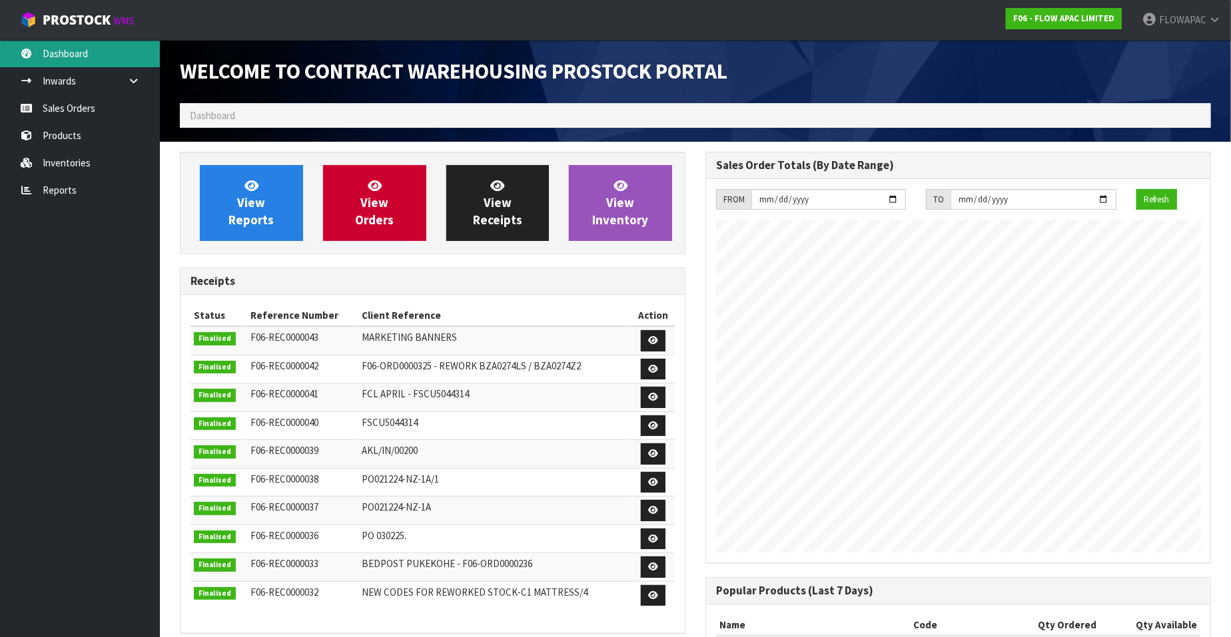
scroll to position [736, 525]
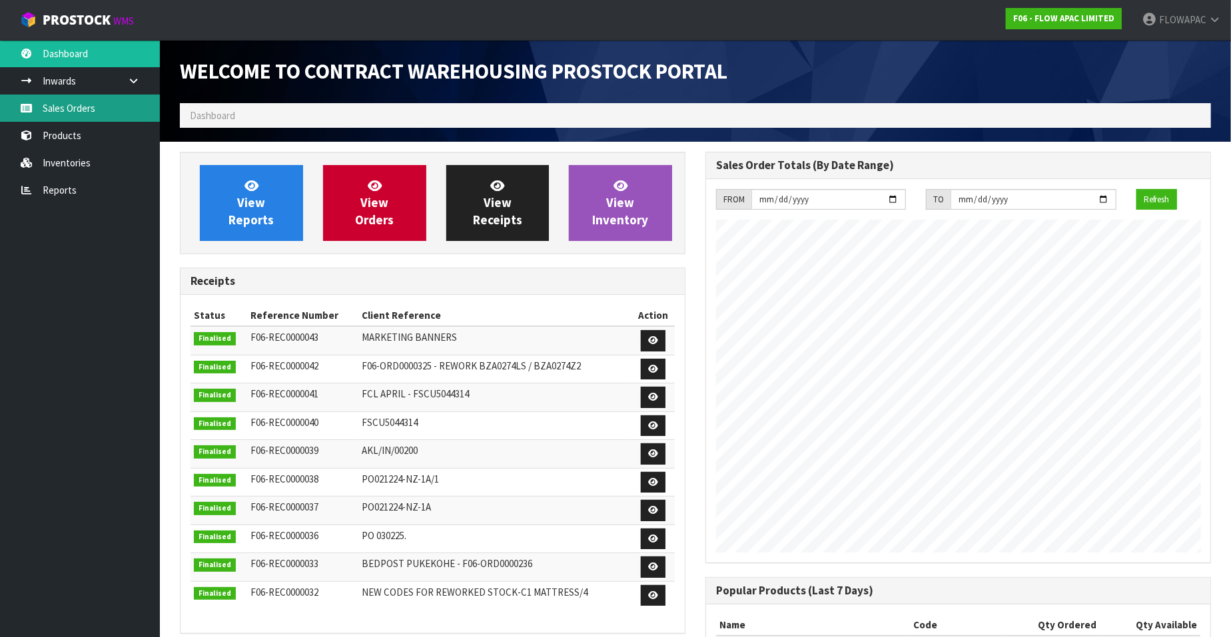
click at [80, 101] on link "Sales Orders" at bounding box center [80, 108] width 160 height 27
